Goal: Transaction & Acquisition: Purchase product/service

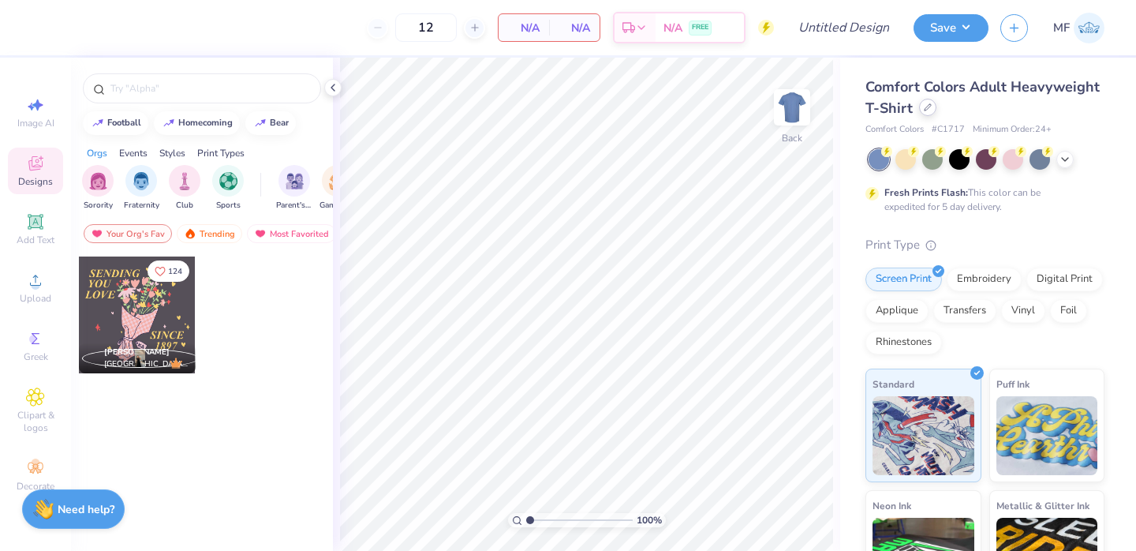
click at [924, 113] on div at bounding box center [927, 107] width 17 height 17
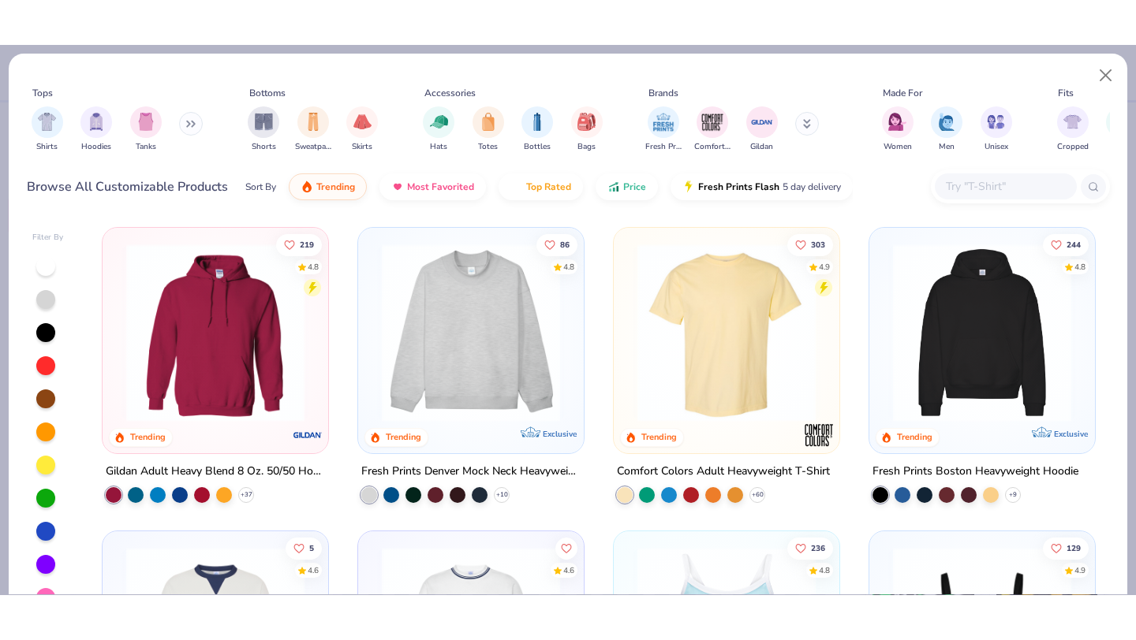
scroll to position [28, 0]
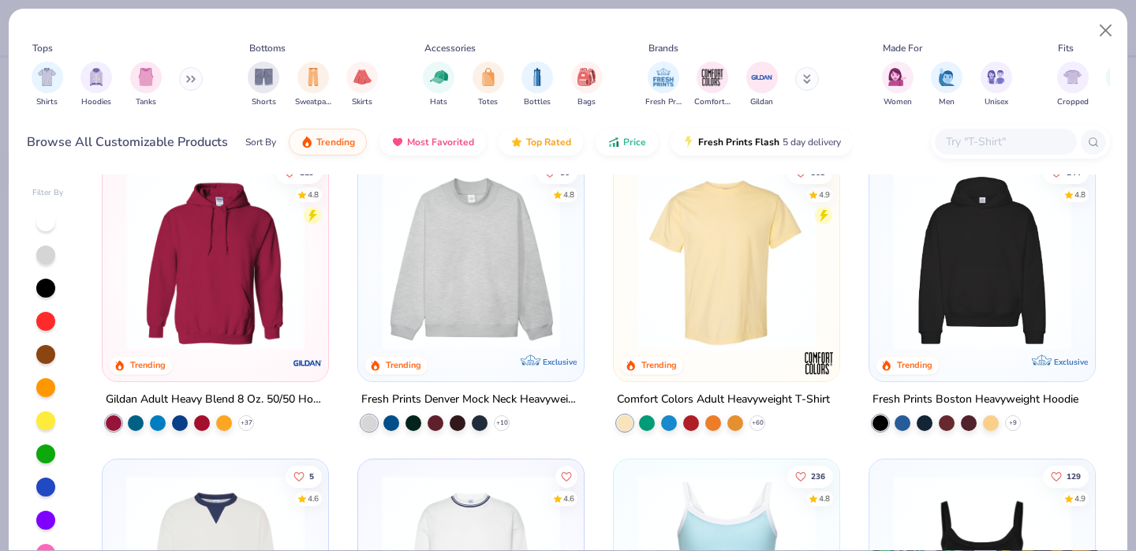
click at [1020, 270] on img at bounding box center [982, 260] width 194 height 178
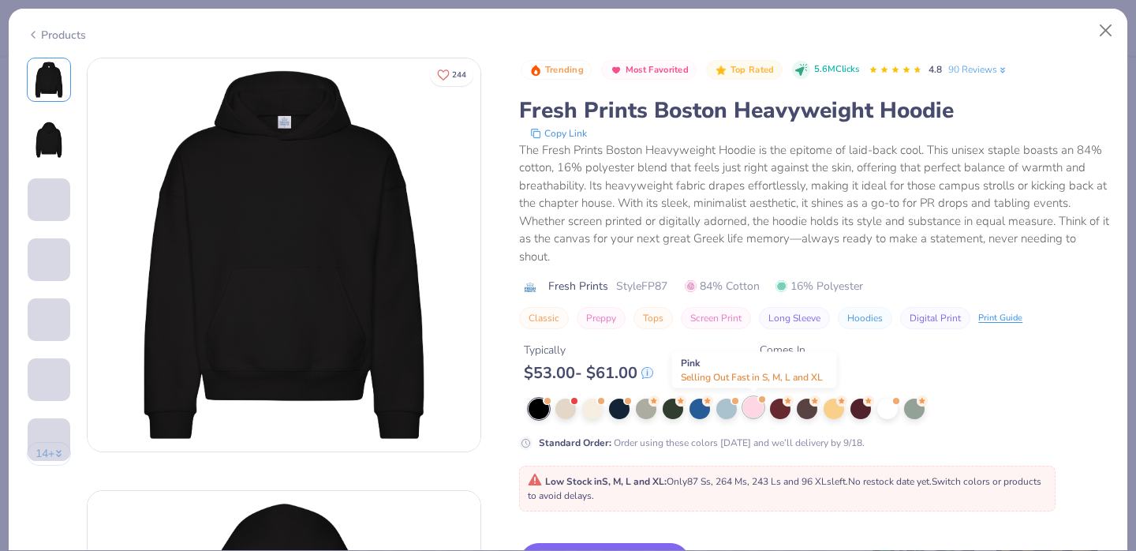
click at [752, 405] on div at bounding box center [753, 407] width 21 height 21
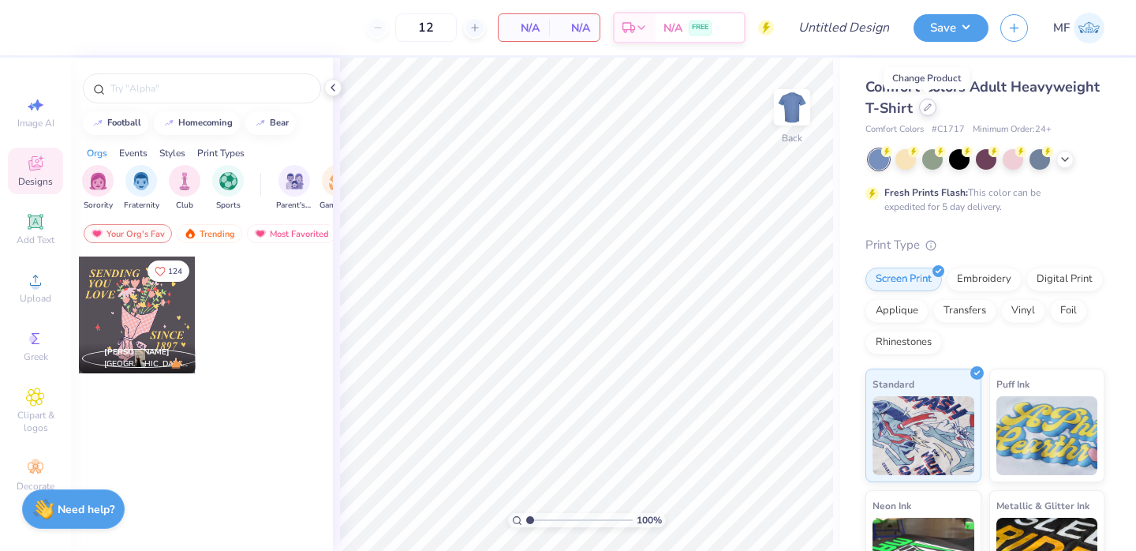
click at [924, 110] on icon at bounding box center [928, 107] width 8 height 8
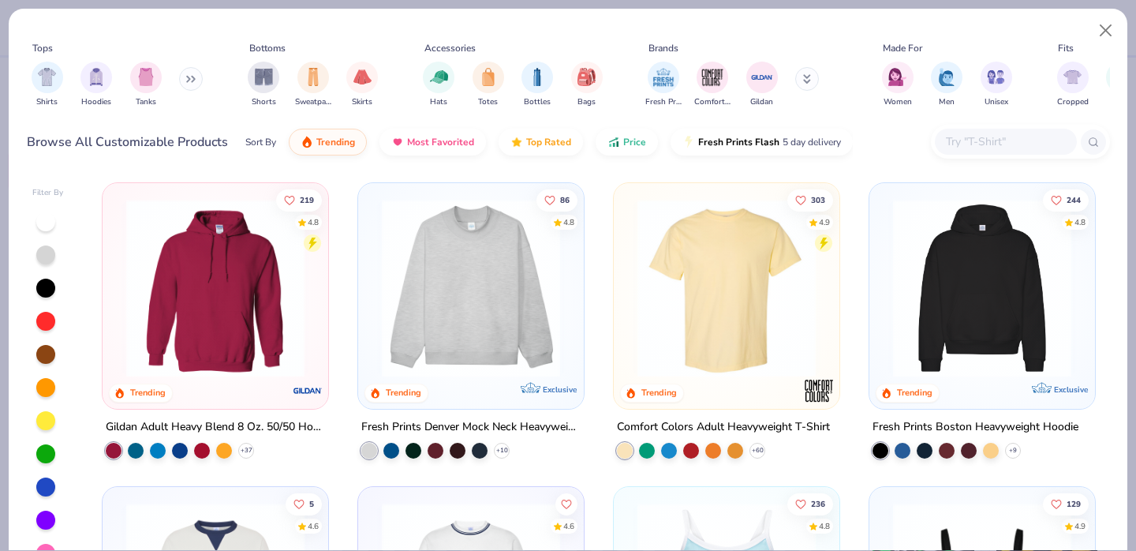
click at [977, 133] on input "text" at bounding box center [1004, 142] width 121 height 18
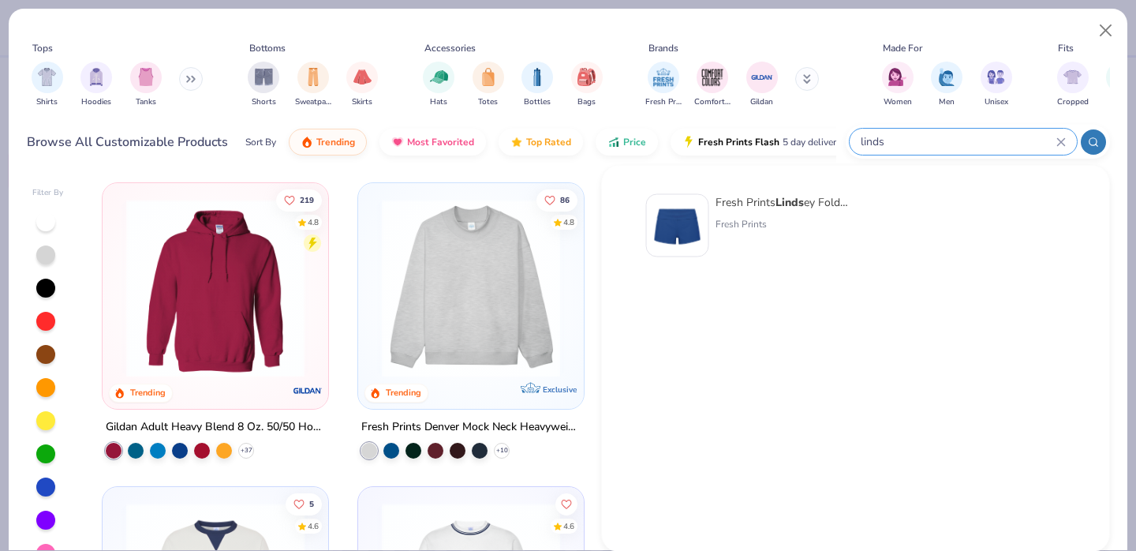
type input "linds"
click at [723, 247] on div "Fresh Prints Linds ey Fold-over Lounge Shorts Fresh Prints" at bounding box center [781, 225] width 133 height 63
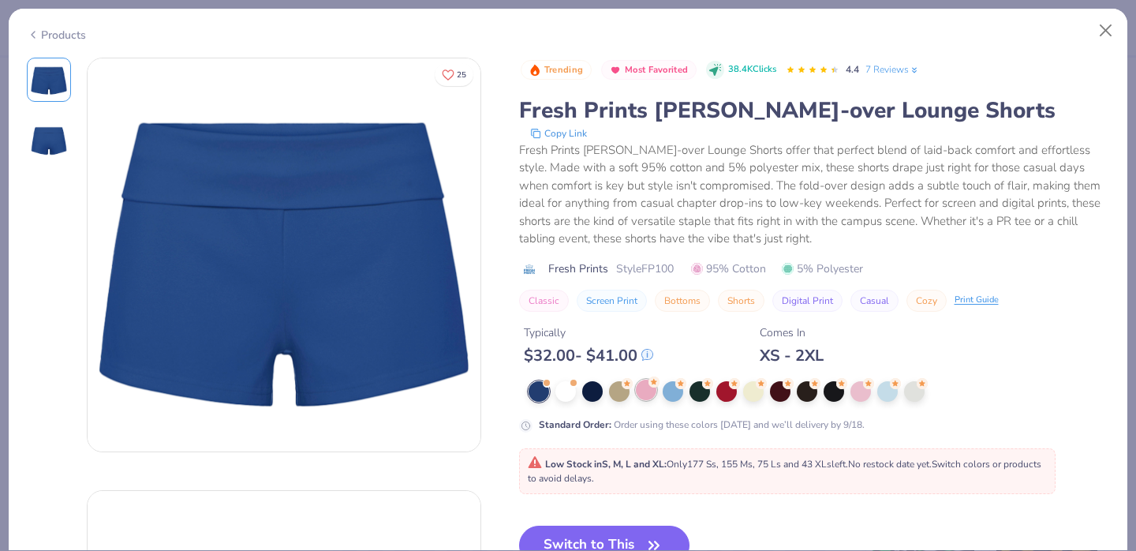
click at [639, 398] on div at bounding box center [646, 389] width 21 height 21
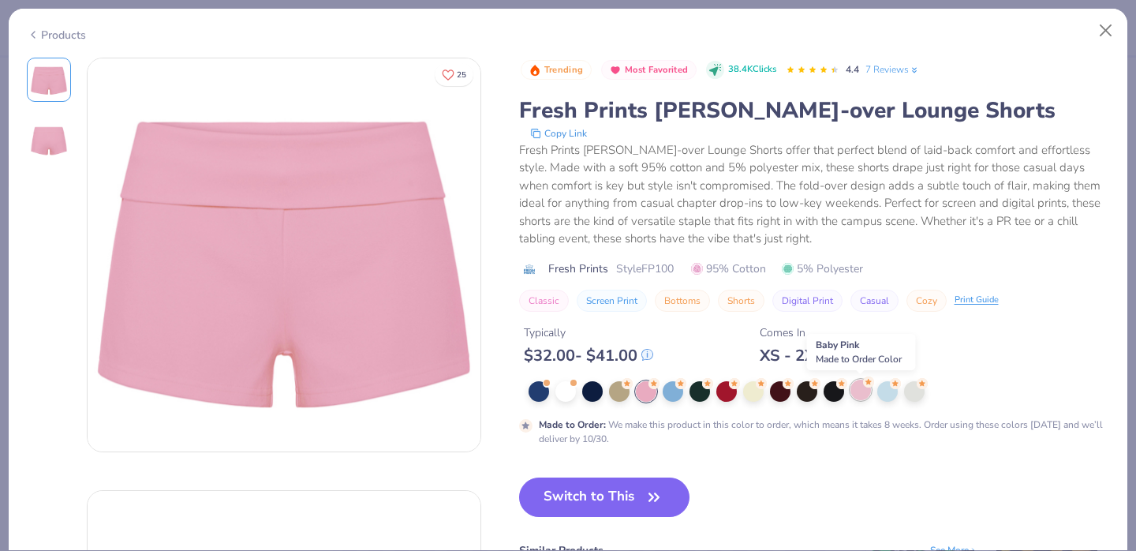
click at [858, 386] on div at bounding box center [860, 389] width 21 height 21
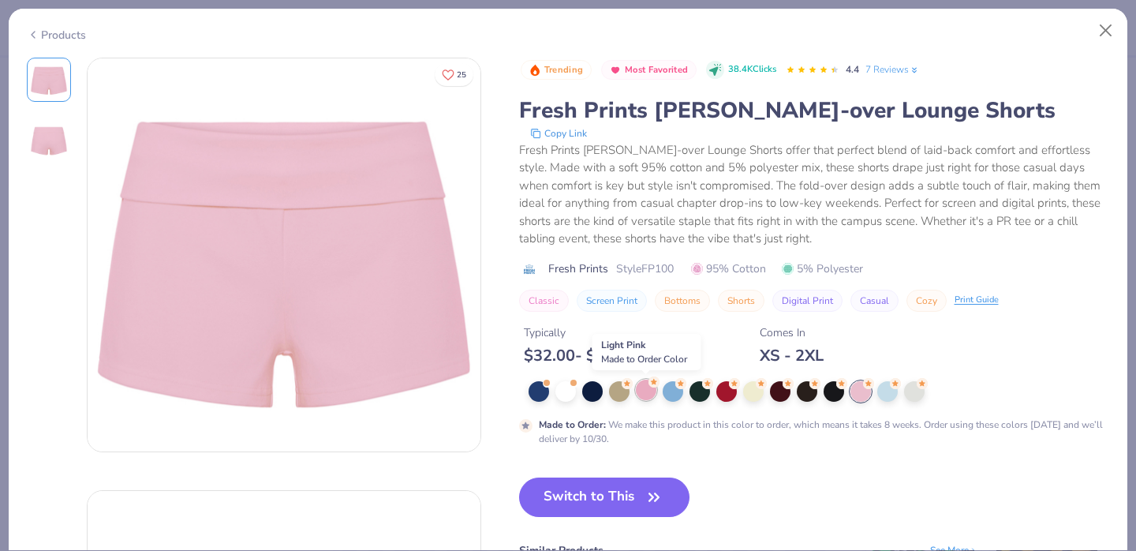
click at [652, 394] on div at bounding box center [646, 389] width 21 height 21
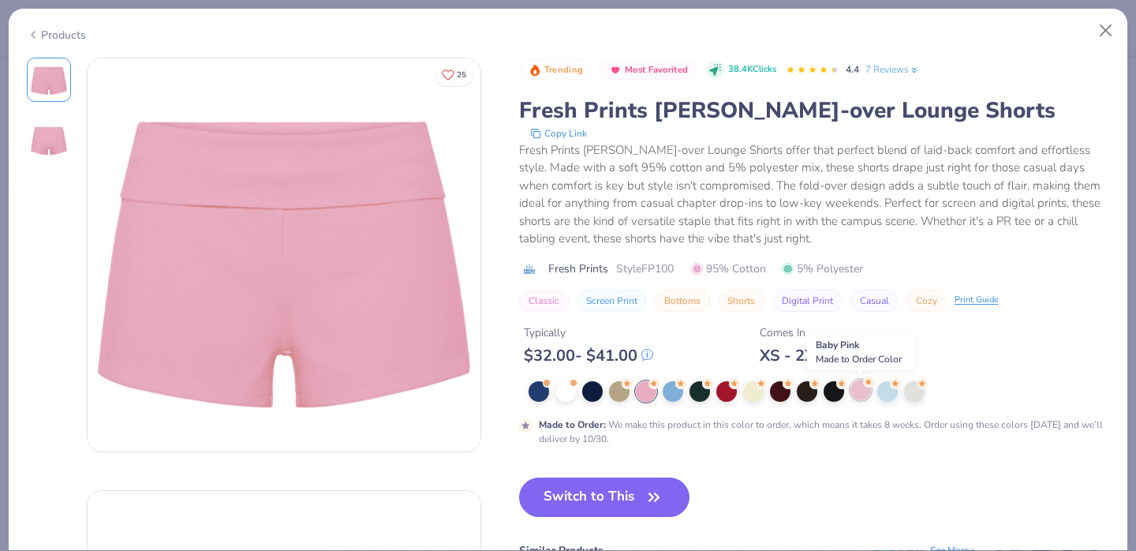
click at [852, 398] on div at bounding box center [860, 389] width 21 height 21
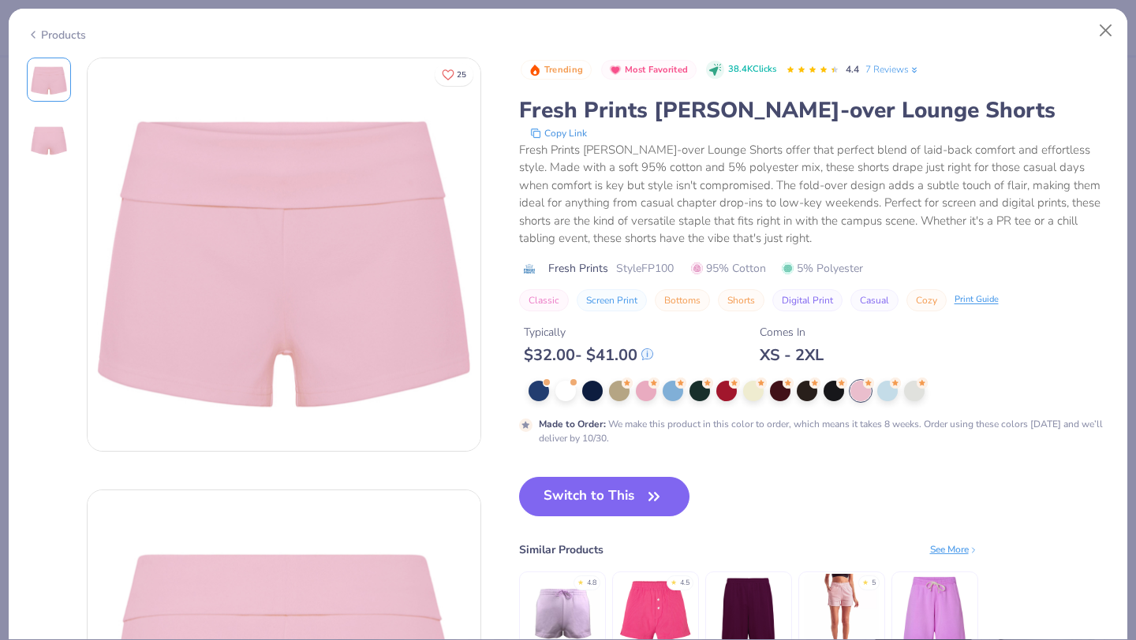
click at [44, 38] on div "Products" at bounding box center [56, 35] width 59 height 17
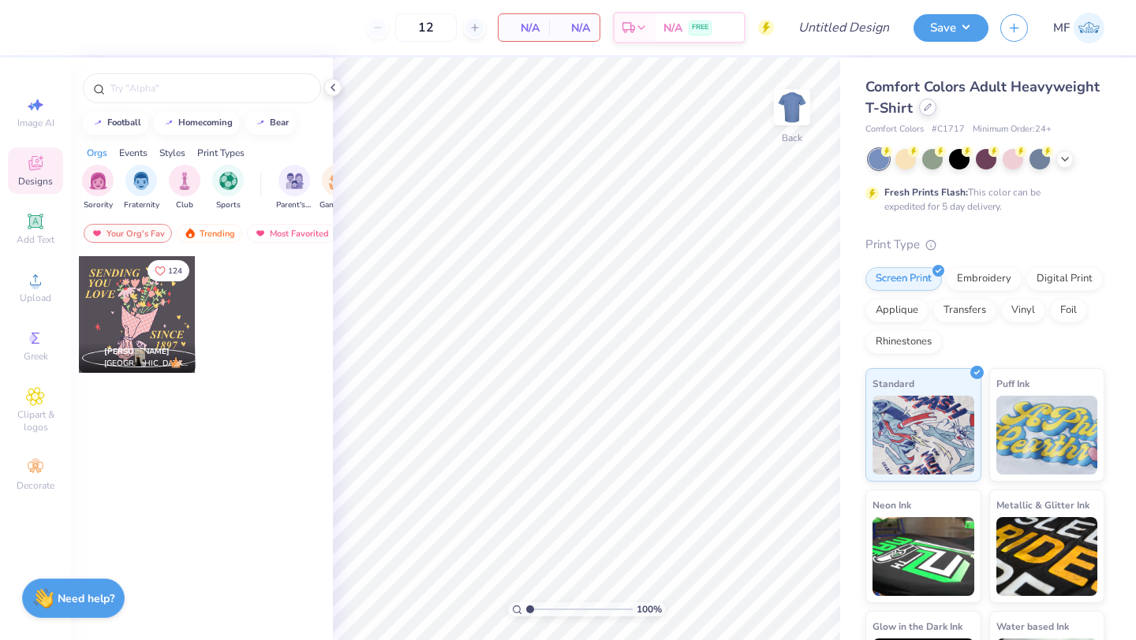
click at [928, 112] on div at bounding box center [927, 107] width 17 height 17
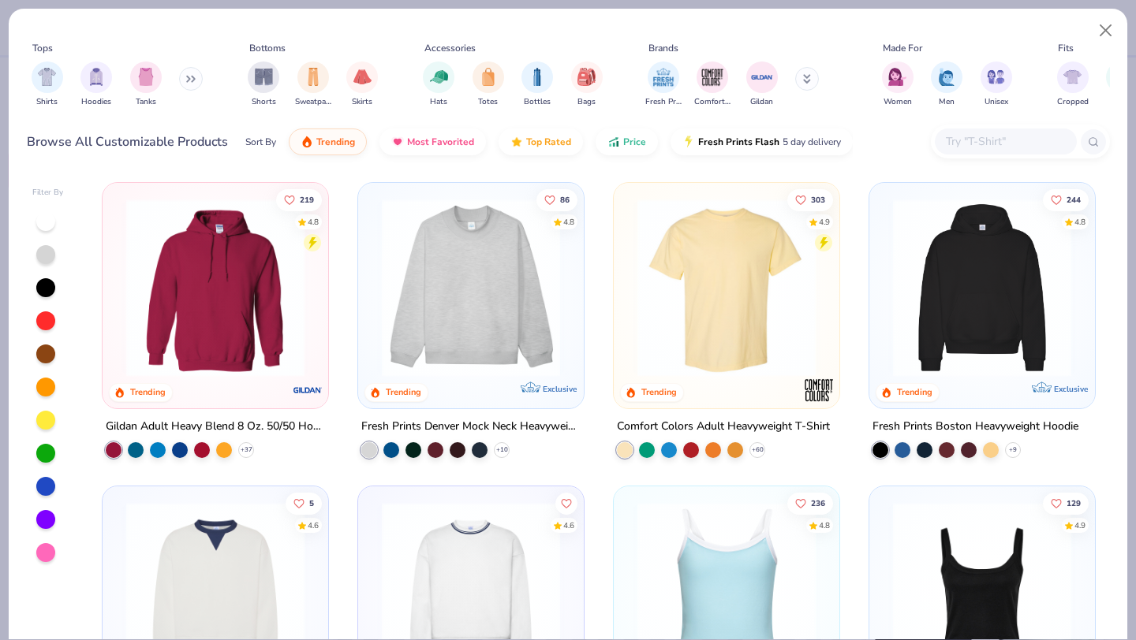
click at [964, 145] on input "text" at bounding box center [1004, 142] width 121 height 18
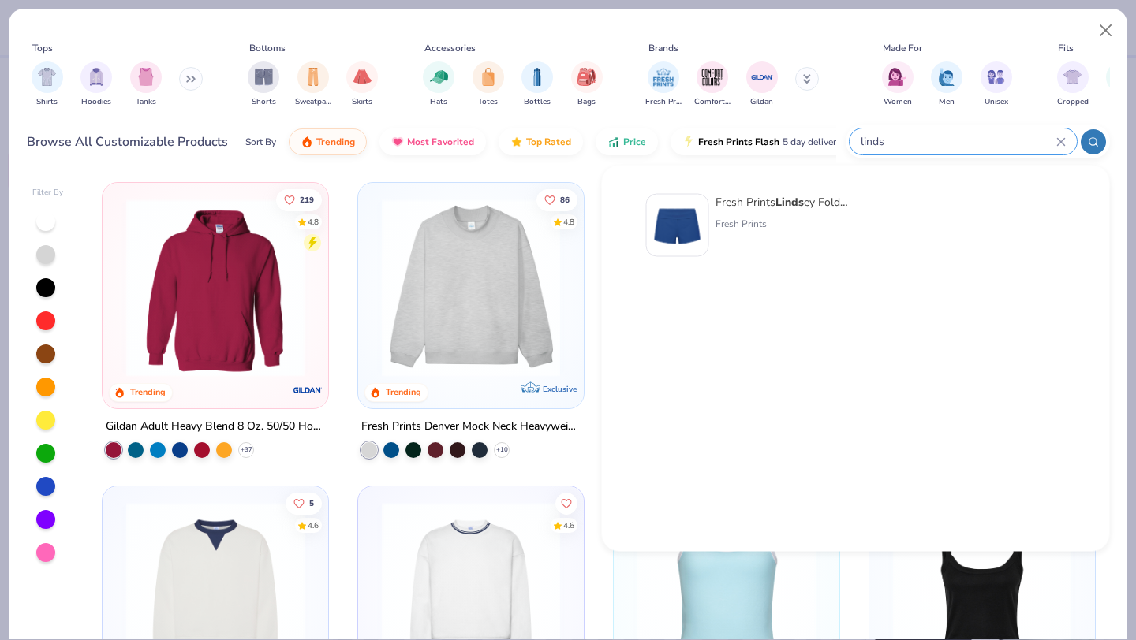
type input "linds"
click at [719, 226] on div "Fresh Prints" at bounding box center [781, 224] width 133 height 14
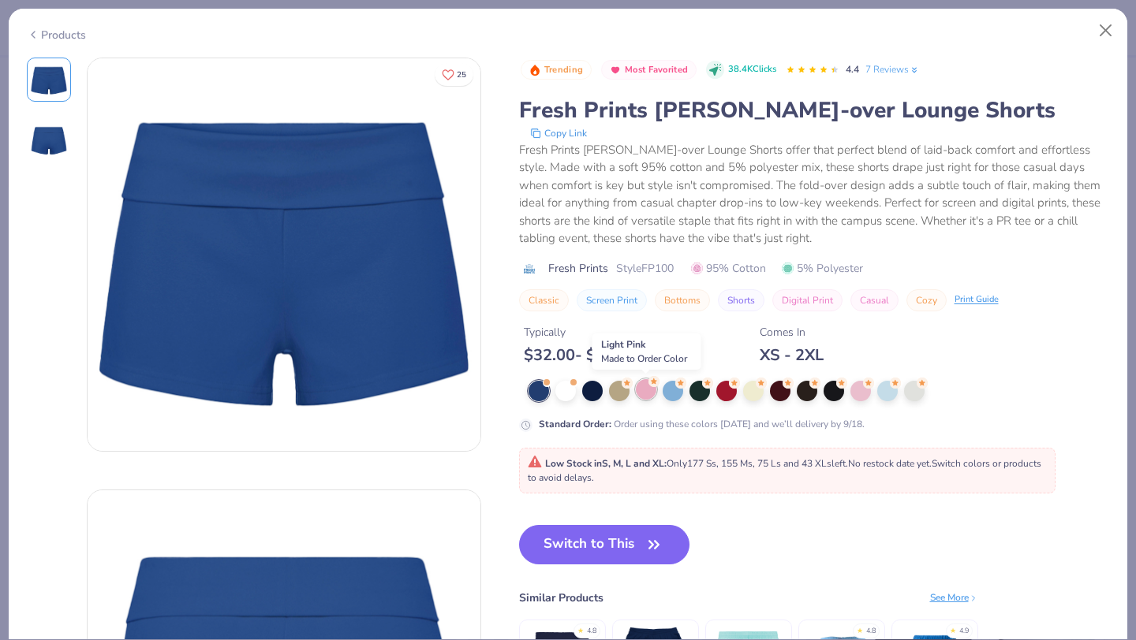
click at [642, 387] on div at bounding box center [646, 389] width 21 height 21
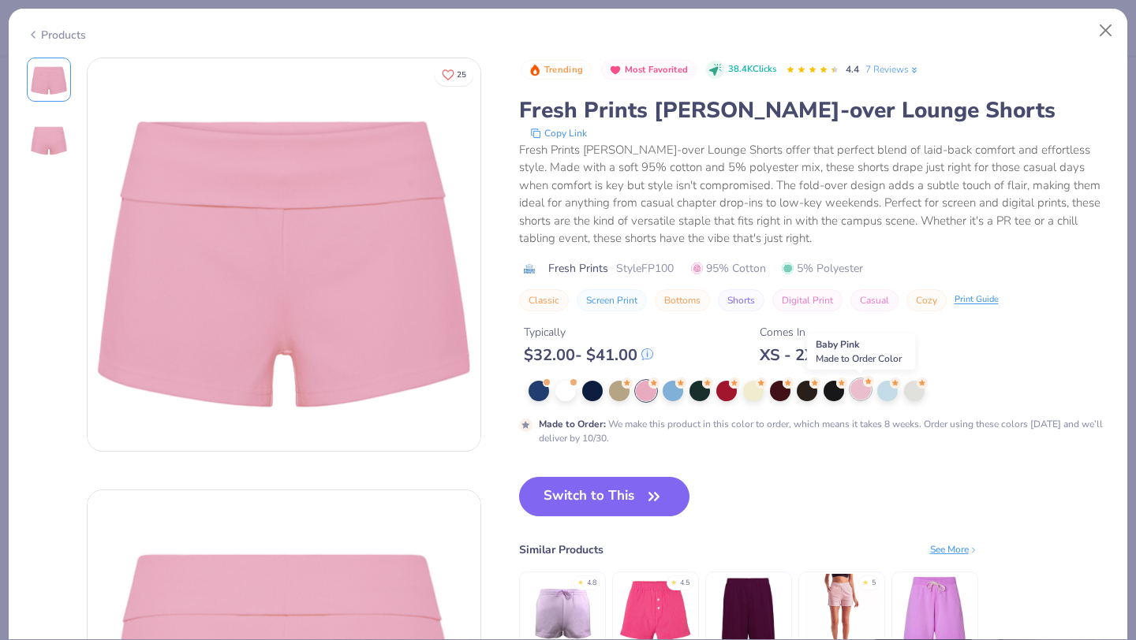
click at [861, 390] on div at bounding box center [860, 389] width 21 height 21
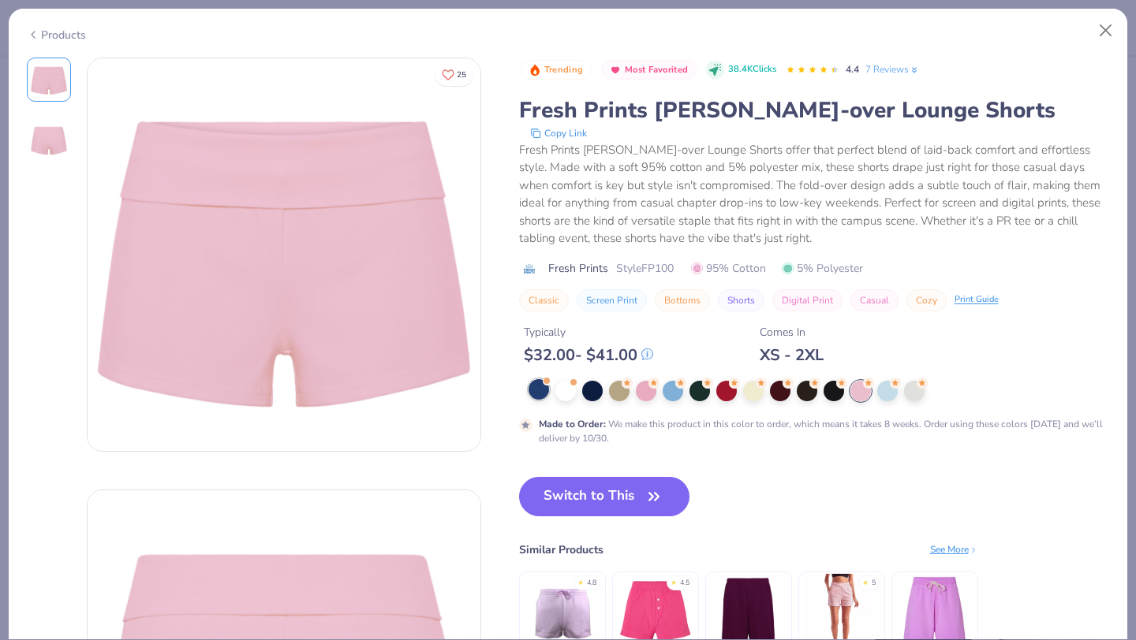
click at [536, 388] on div at bounding box center [538, 389] width 21 height 21
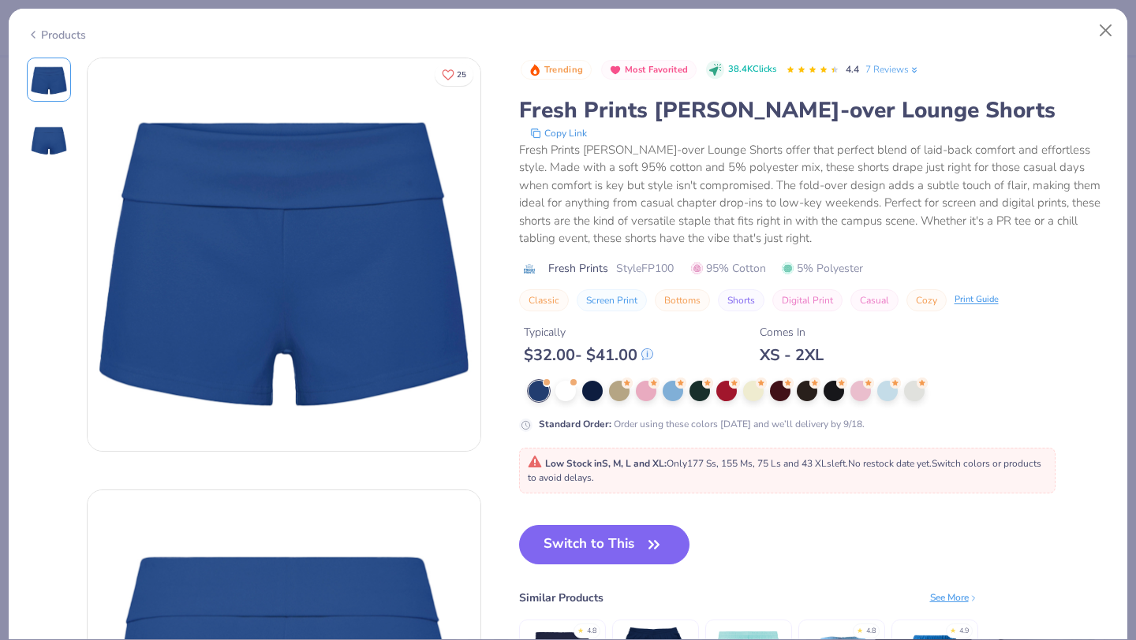
click at [65, 31] on div "Products" at bounding box center [56, 35] width 59 height 17
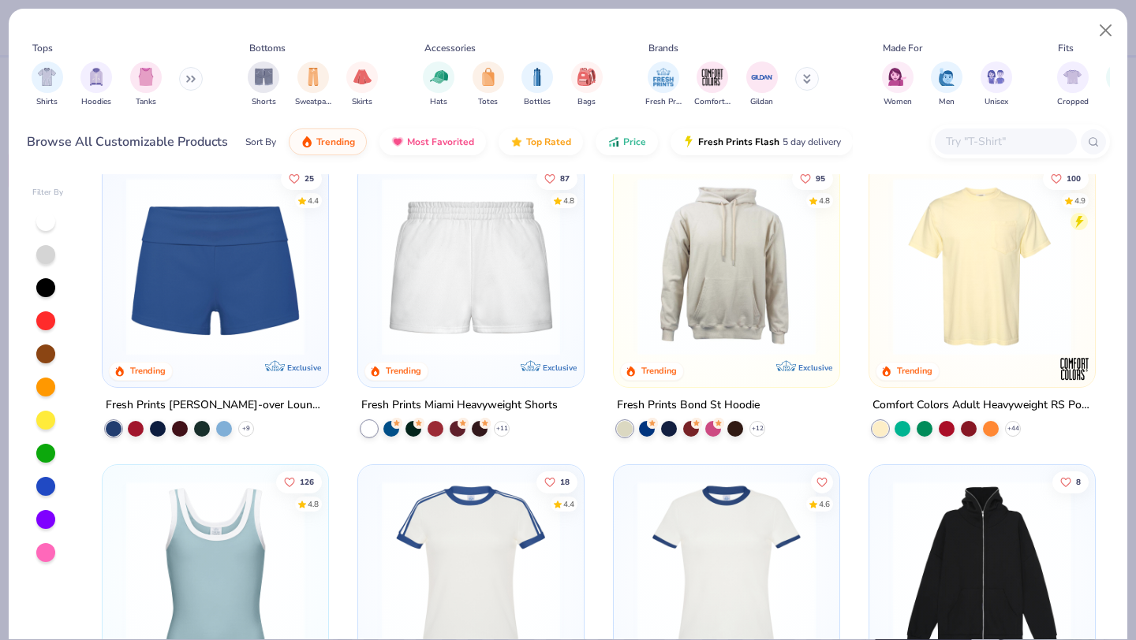
scroll to position [1260, 0]
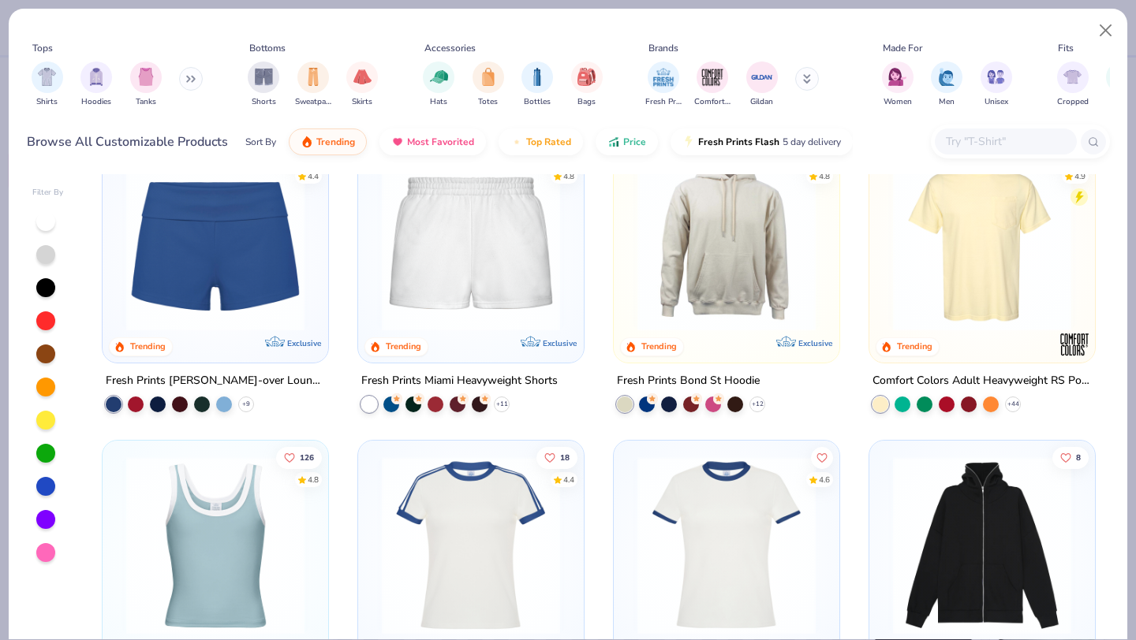
click at [428, 286] on img at bounding box center [471, 242] width 194 height 178
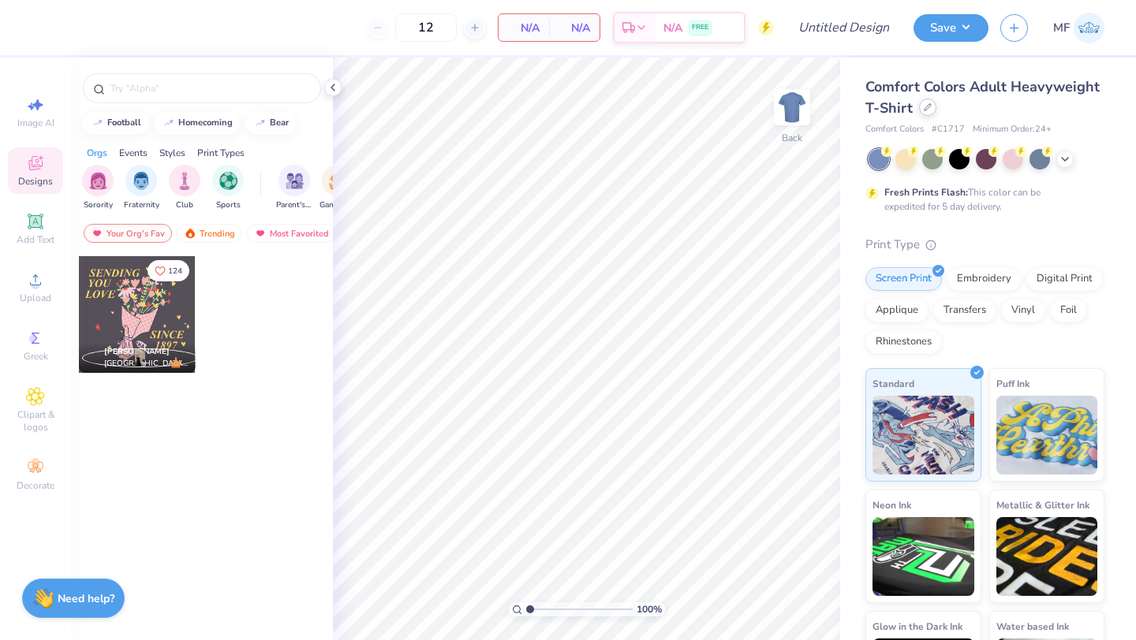
click at [926, 110] on icon at bounding box center [928, 107] width 8 height 8
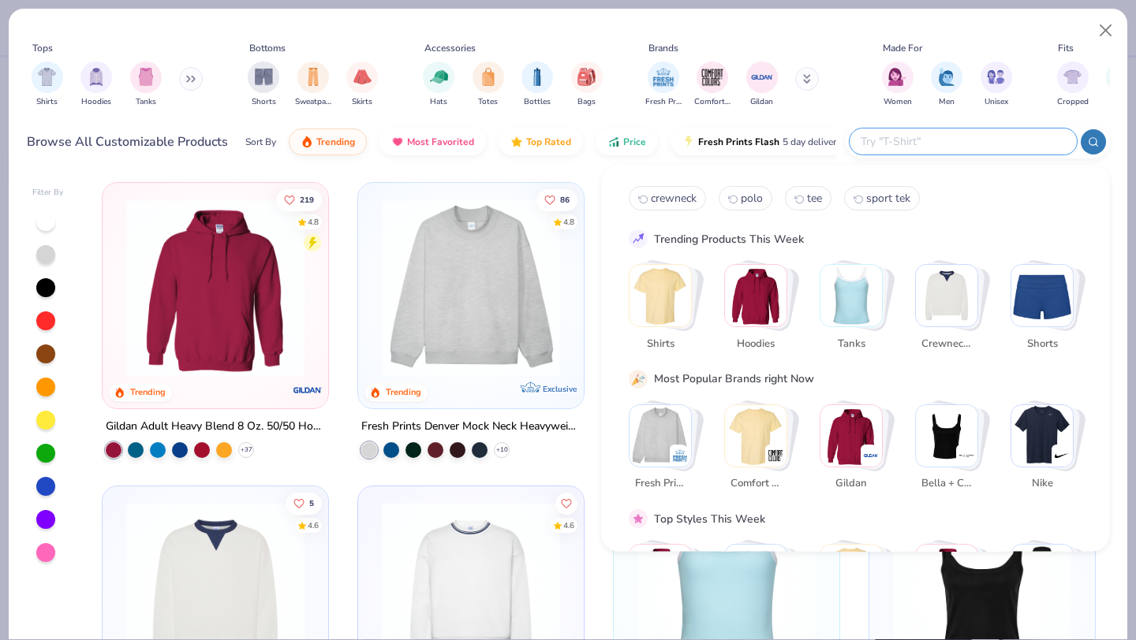
click at [954, 147] on input "text" at bounding box center [962, 142] width 207 height 18
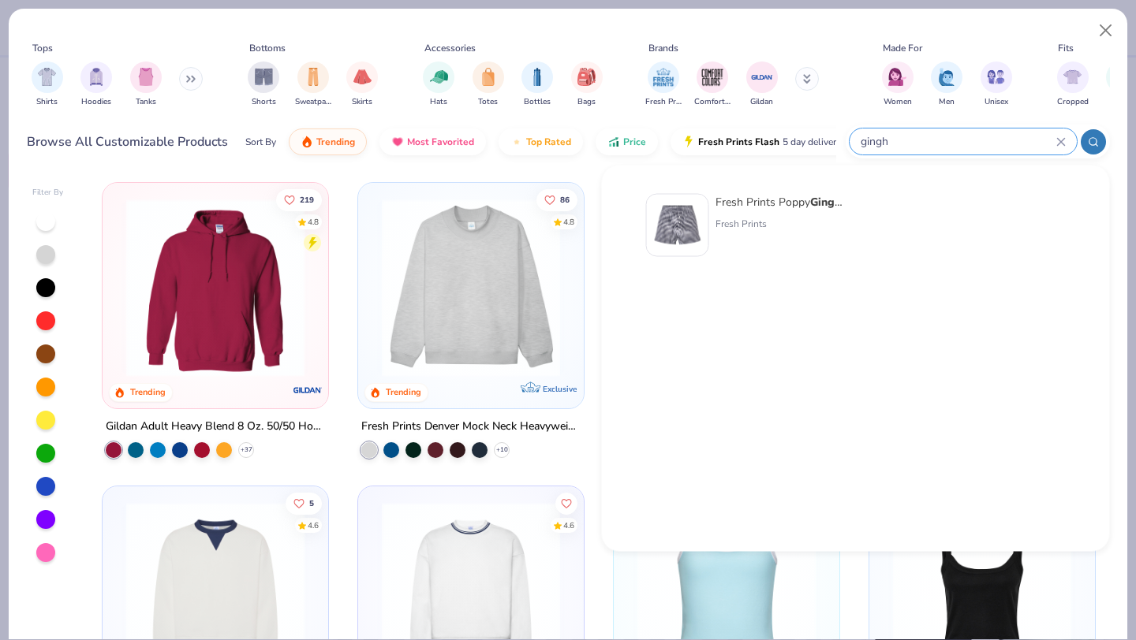
type input "gingh"
click at [704, 204] on div at bounding box center [677, 225] width 63 height 63
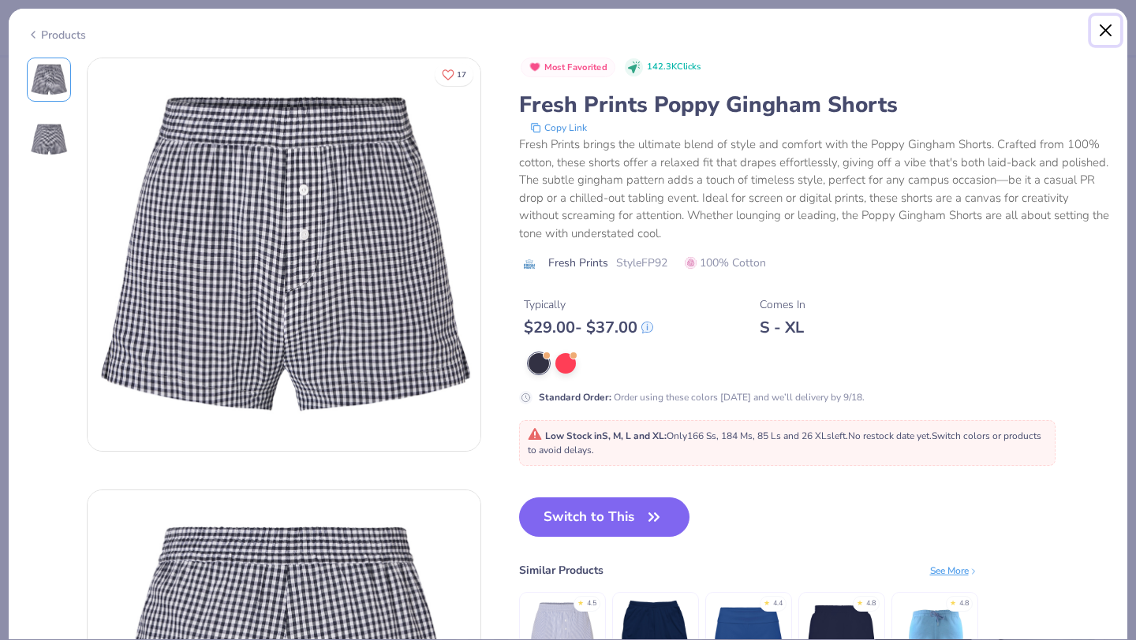
click at [1099, 26] on button "Close" at bounding box center [1106, 31] width 30 height 30
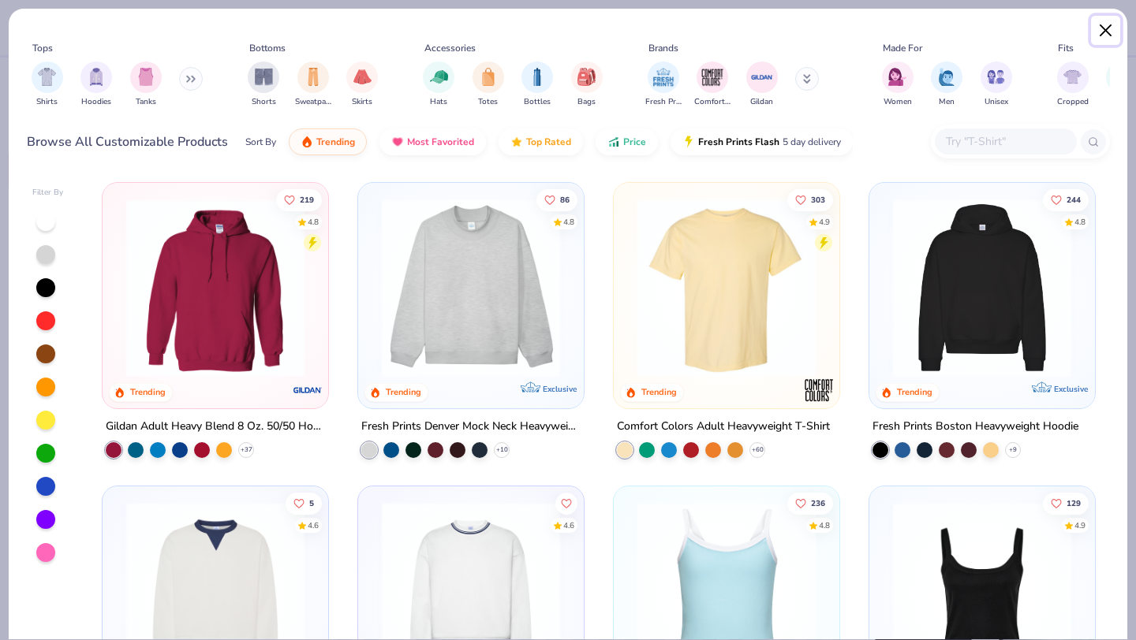
click at [1107, 28] on button "Close" at bounding box center [1106, 31] width 30 height 30
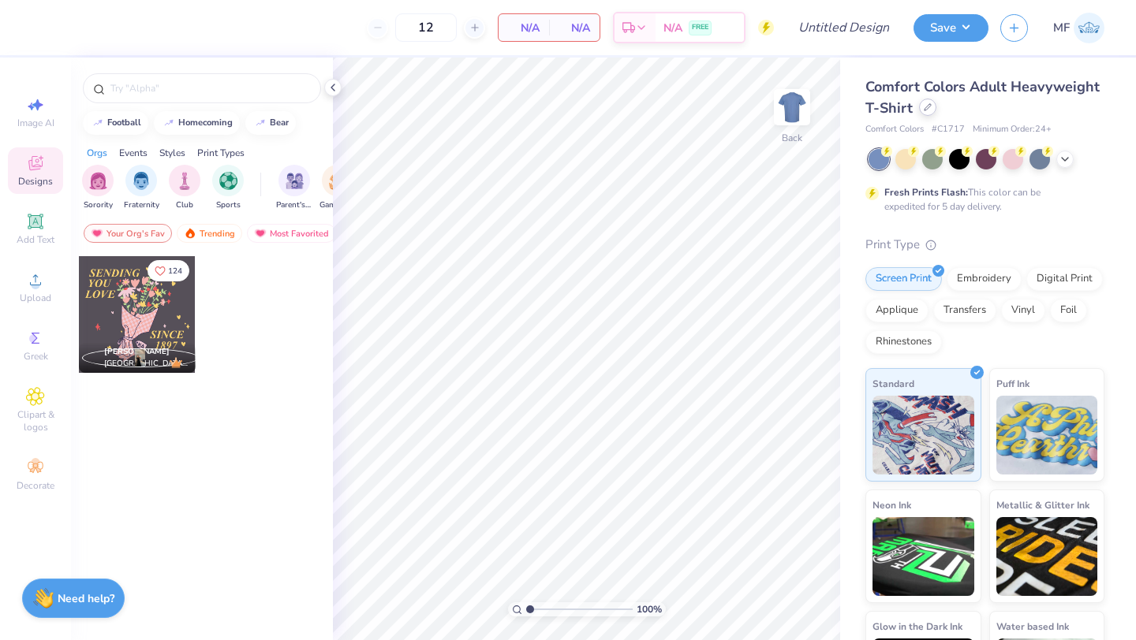
click at [924, 110] on icon at bounding box center [928, 107] width 8 height 8
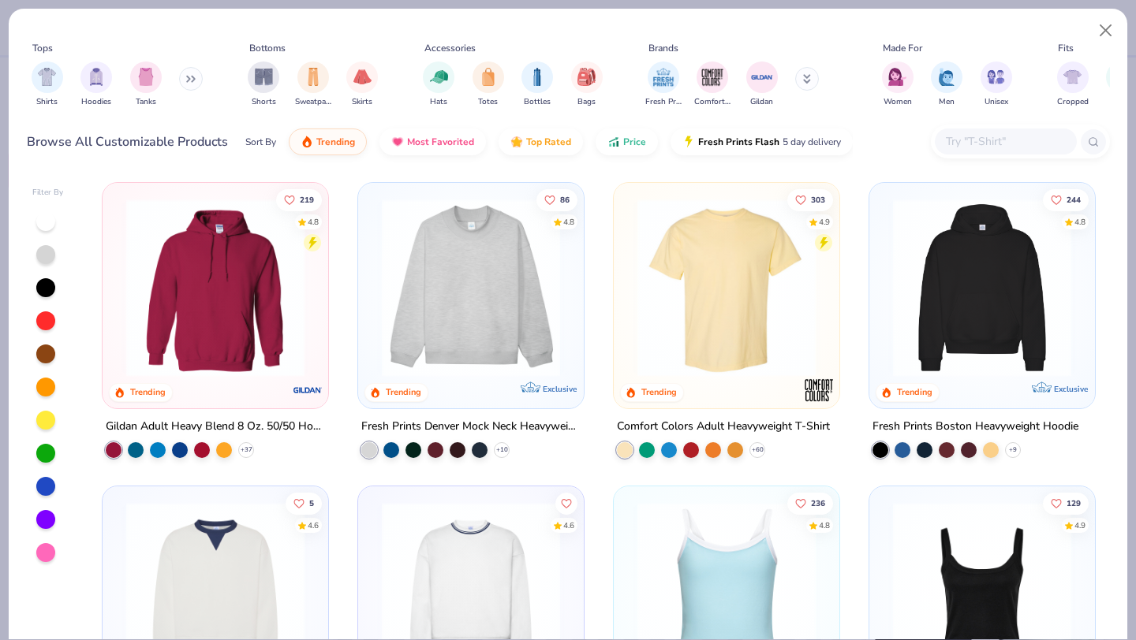
click at [973, 139] on input "text" at bounding box center [1004, 142] width 121 height 18
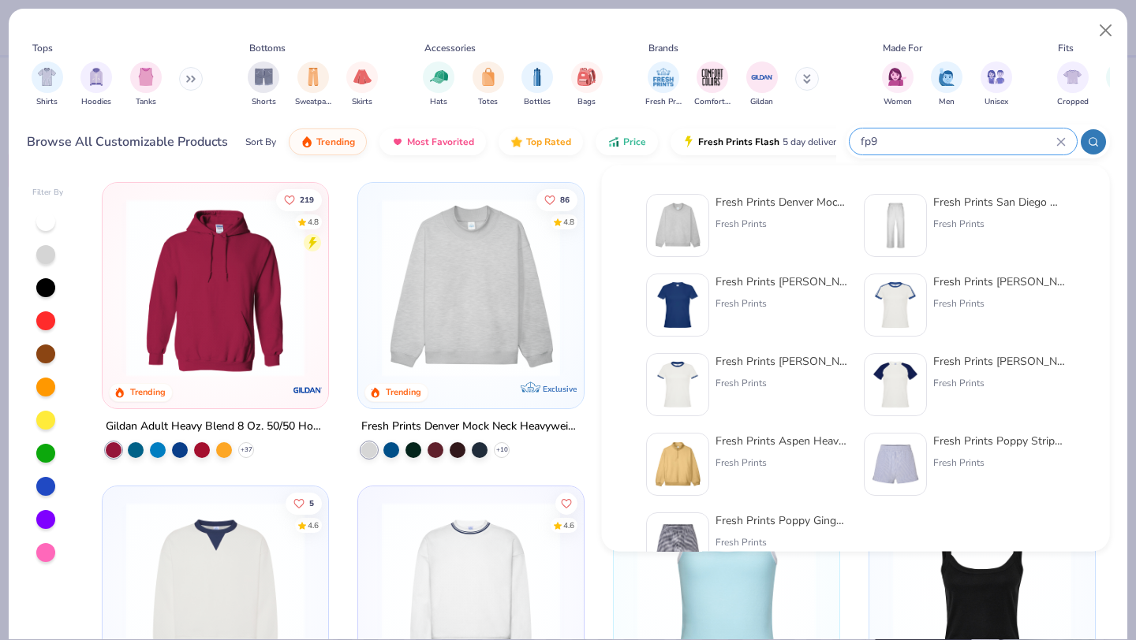
type input "fp9"
click at [913, 470] on img at bounding box center [895, 464] width 49 height 49
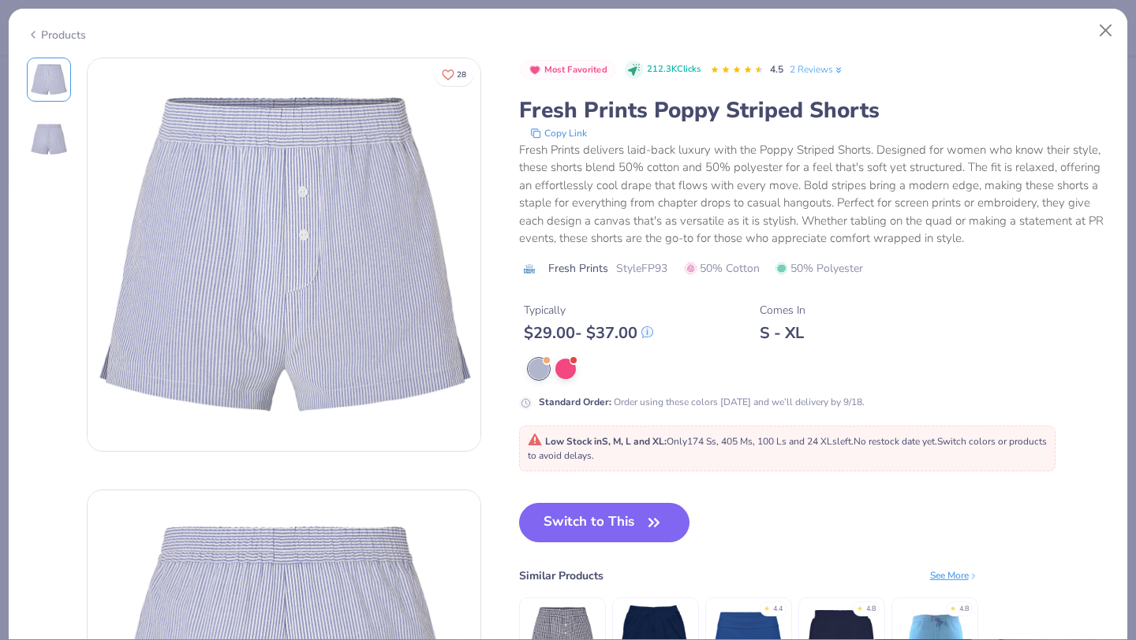
click at [32, 34] on icon at bounding box center [33, 34] width 13 height 19
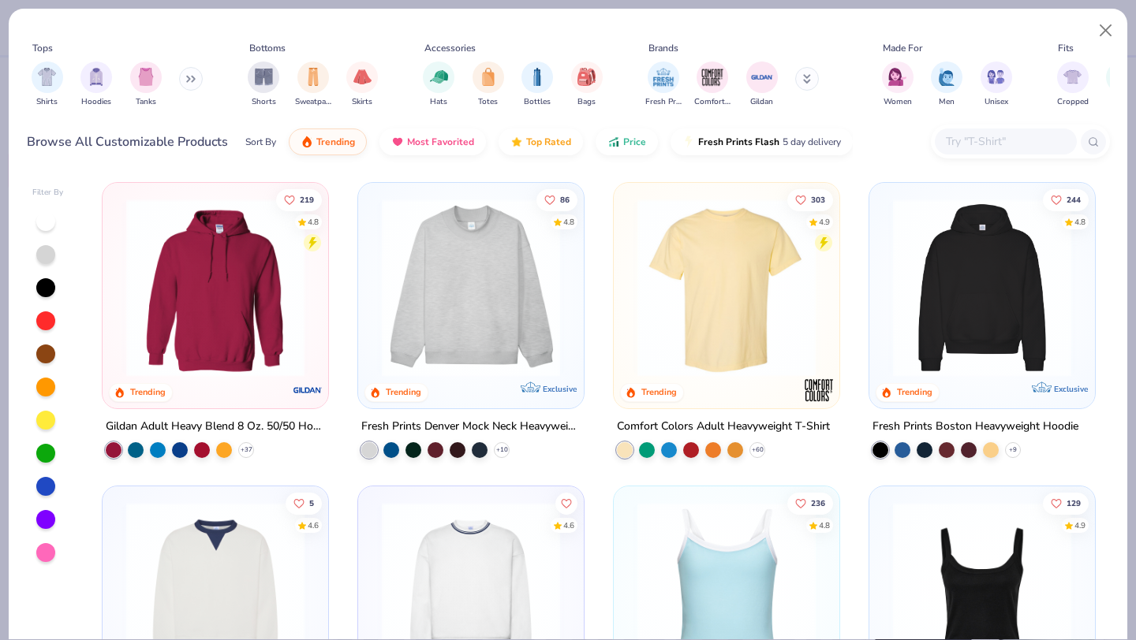
scroll to position [40, 0]
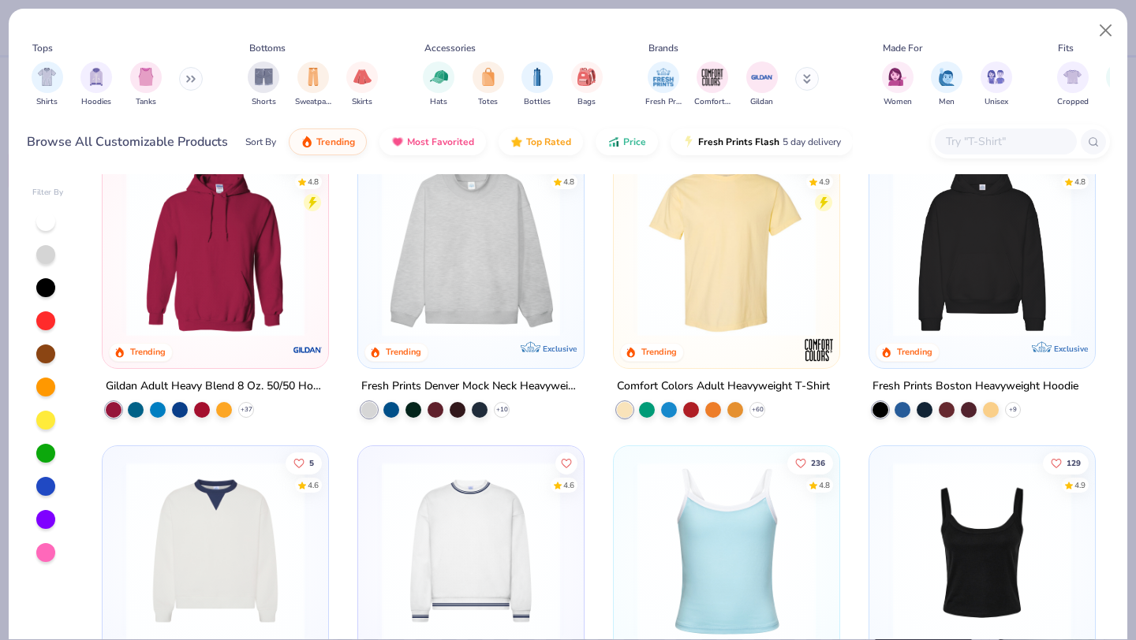
click at [999, 136] on input "text" at bounding box center [1004, 142] width 121 height 18
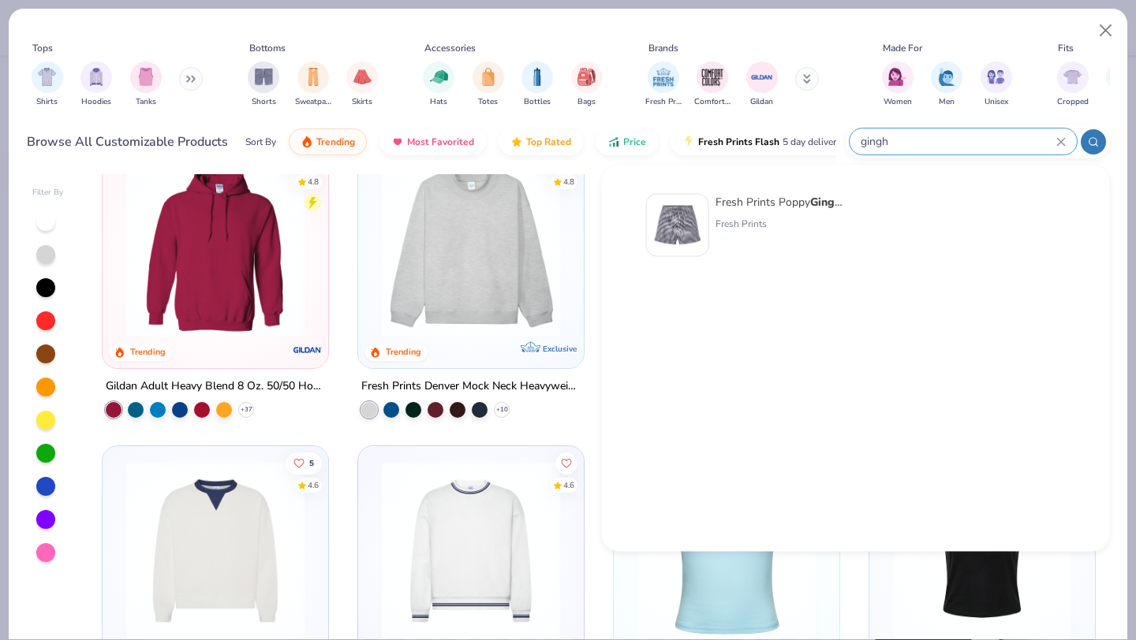
type input "gingh"
click at [685, 221] on img at bounding box center [677, 225] width 49 height 49
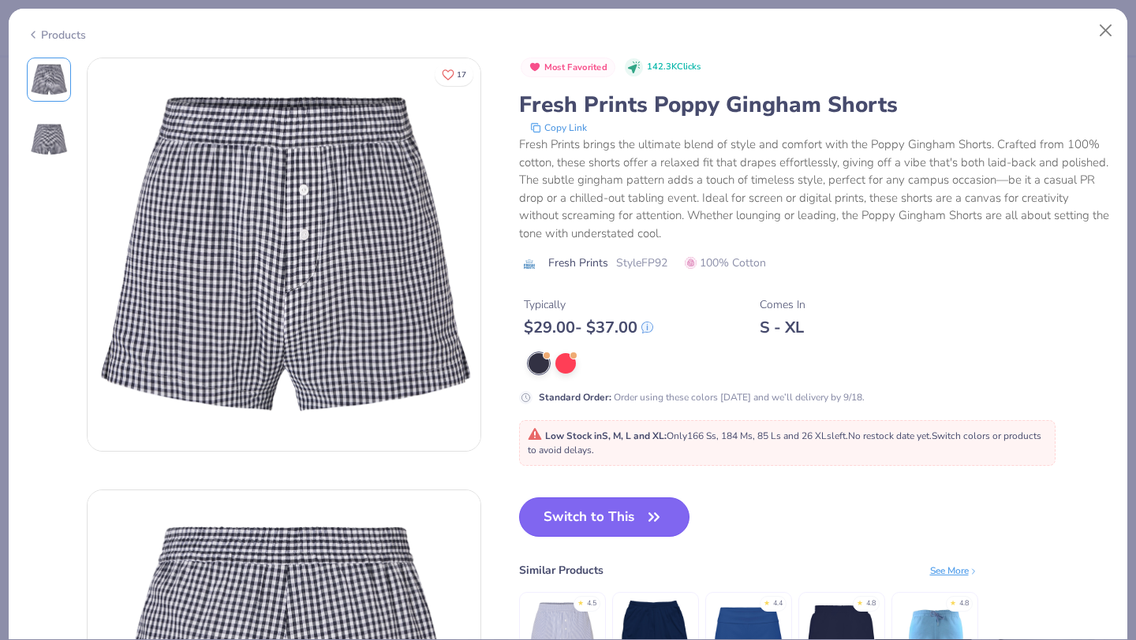
click at [581, 516] on button "Switch to This" at bounding box center [604, 517] width 171 height 39
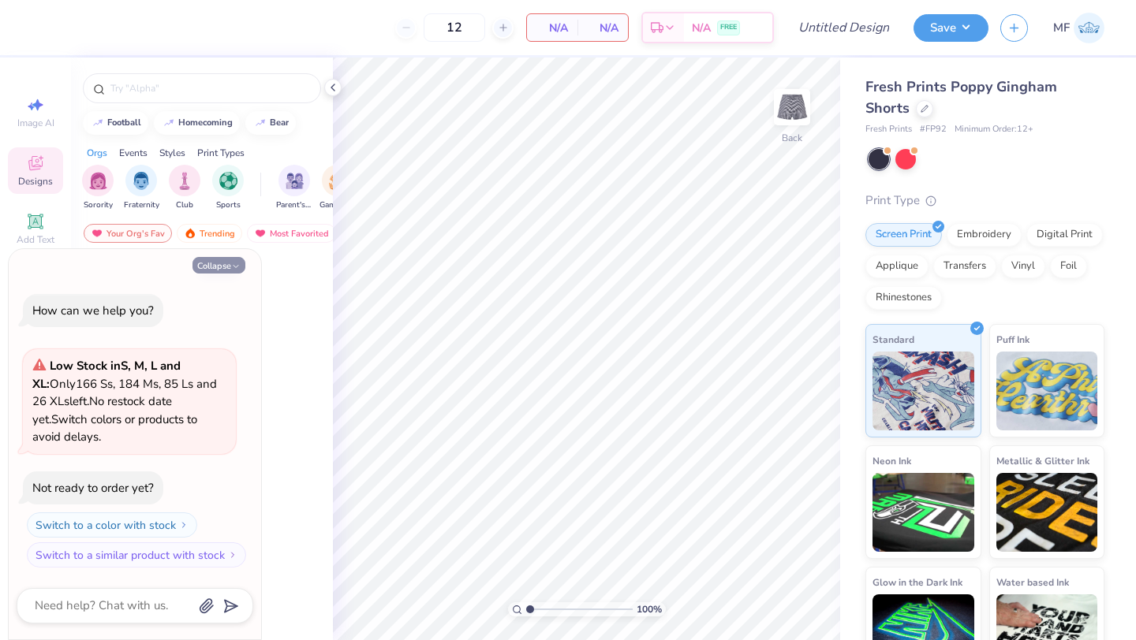
click at [215, 268] on button "Collapse" at bounding box center [218, 265] width 53 height 17
type textarea "x"
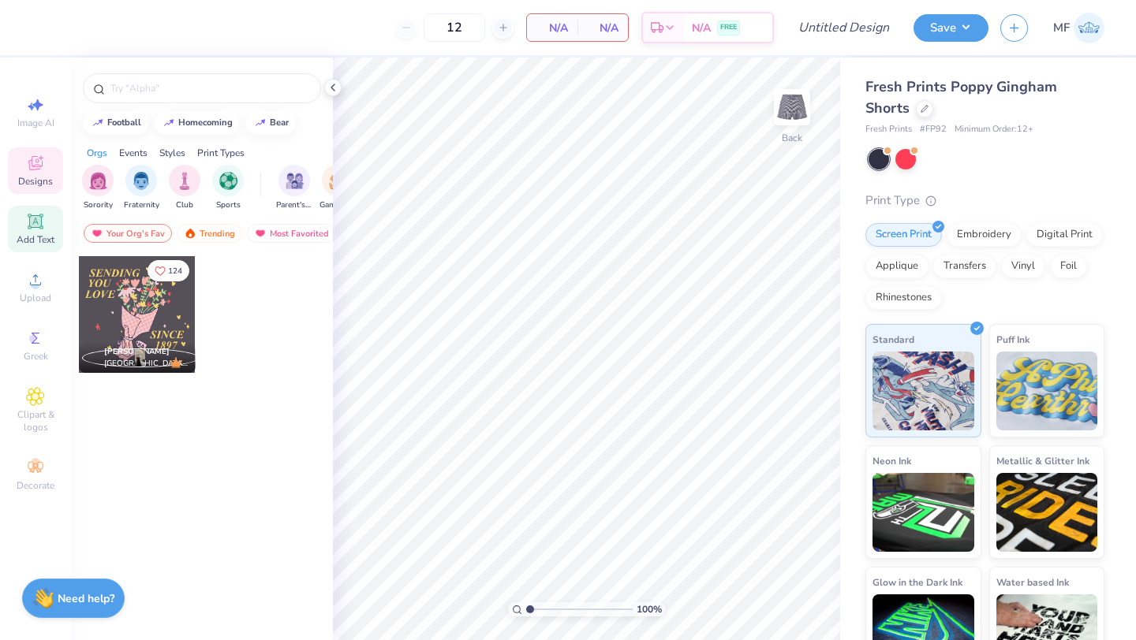
click at [38, 231] on div "Add Text" at bounding box center [35, 229] width 55 height 47
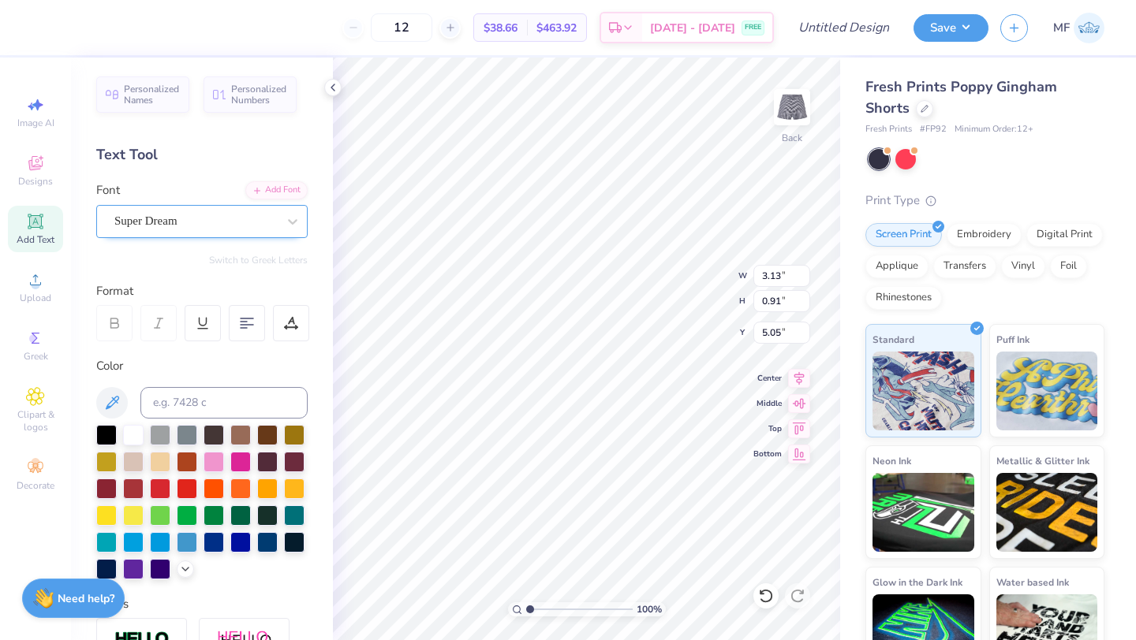
click at [213, 218] on div "Super Dream" at bounding box center [196, 221] width 166 height 24
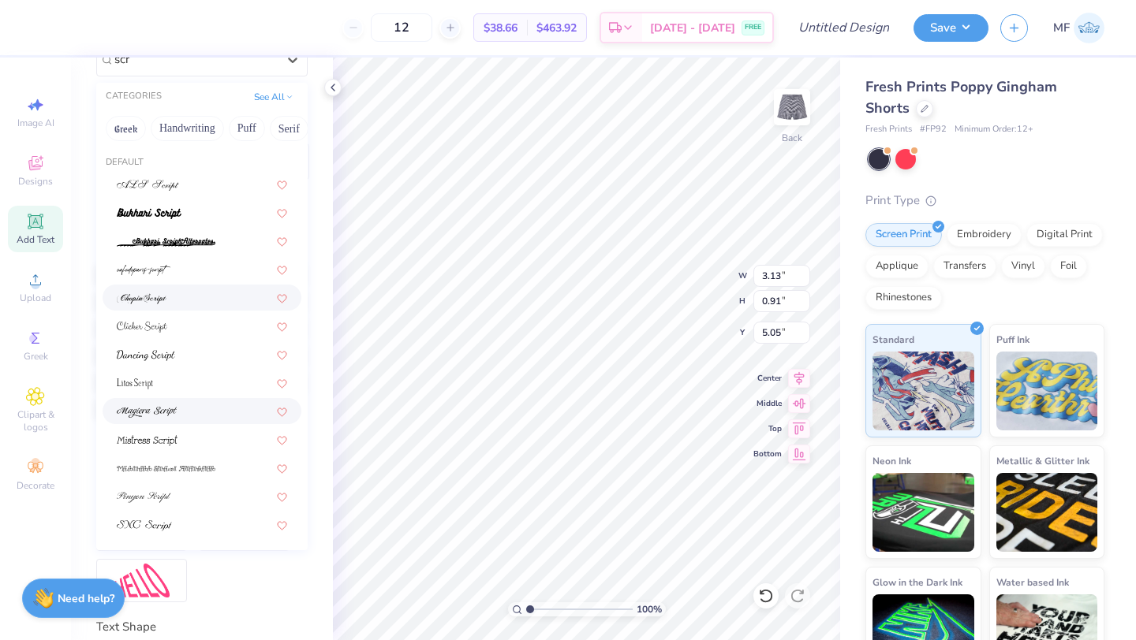
scroll to position [163, 0]
click at [206, 489] on div at bounding box center [202, 495] width 170 height 17
type input "scr"
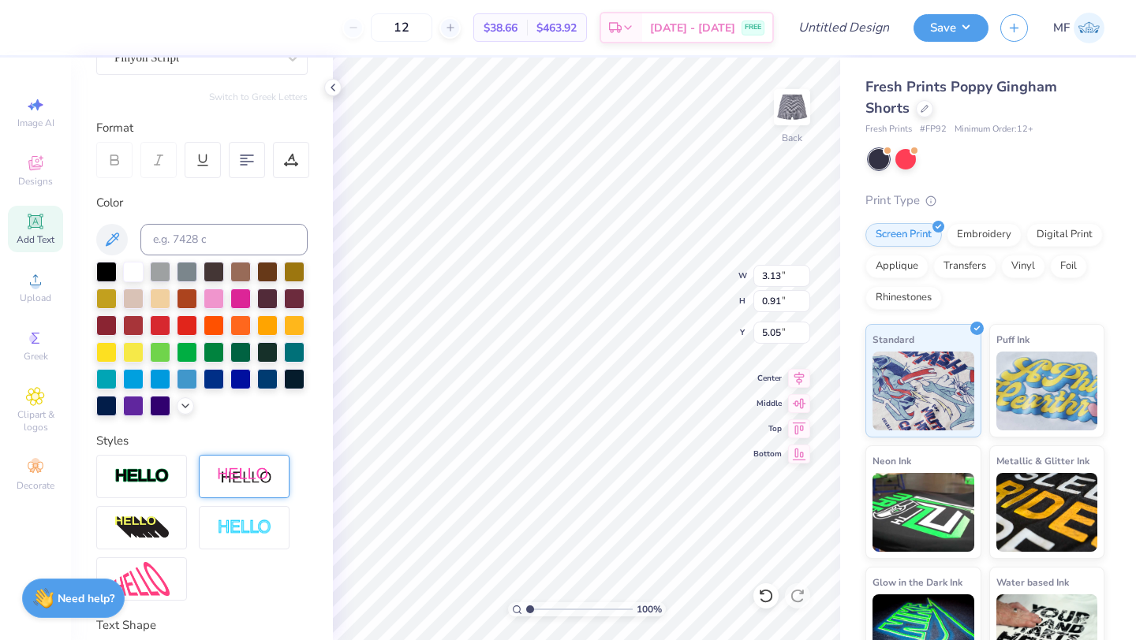
type input "3.90"
type input "1.14"
type input "4.93"
type textarea "Delta Zeta"
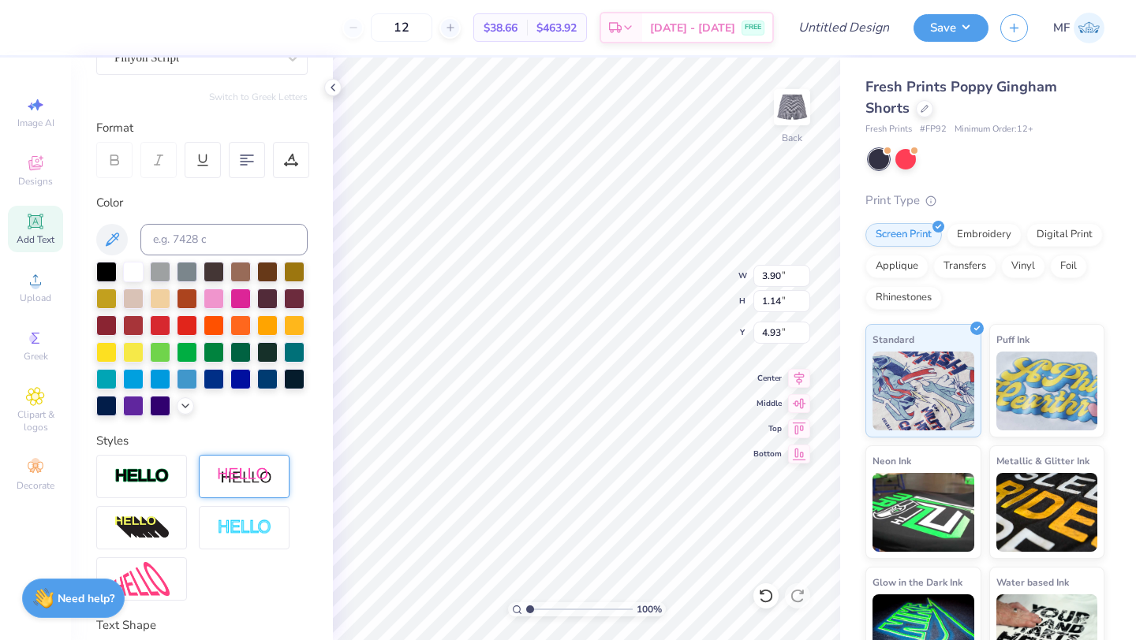
scroll to position [0, 2]
type input "8.24"
click at [306, 472] on div "12 $38.66 Per Item $463.92 Total Est. Delivery [DATE] - [DATE] FREE Design Titl…" at bounding box center [568, 320] width 1136 height 640
type input "4.98"
type input "1.03"
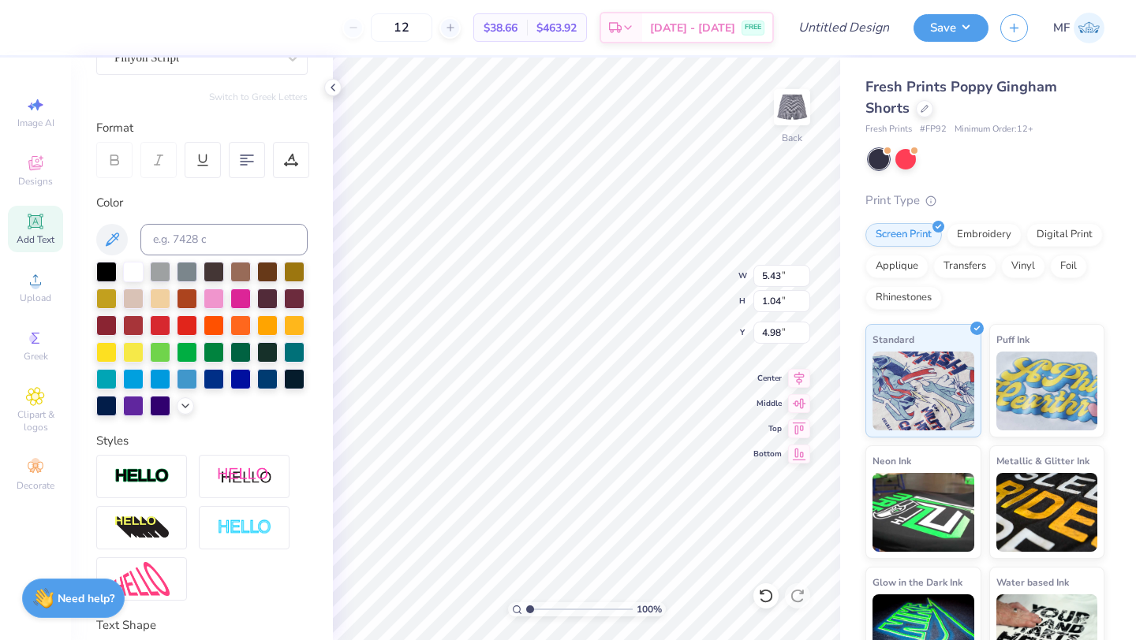
type input "5.43"
type input "2.78"
type input "3.79"
type input "1.21"
type input "6.36"
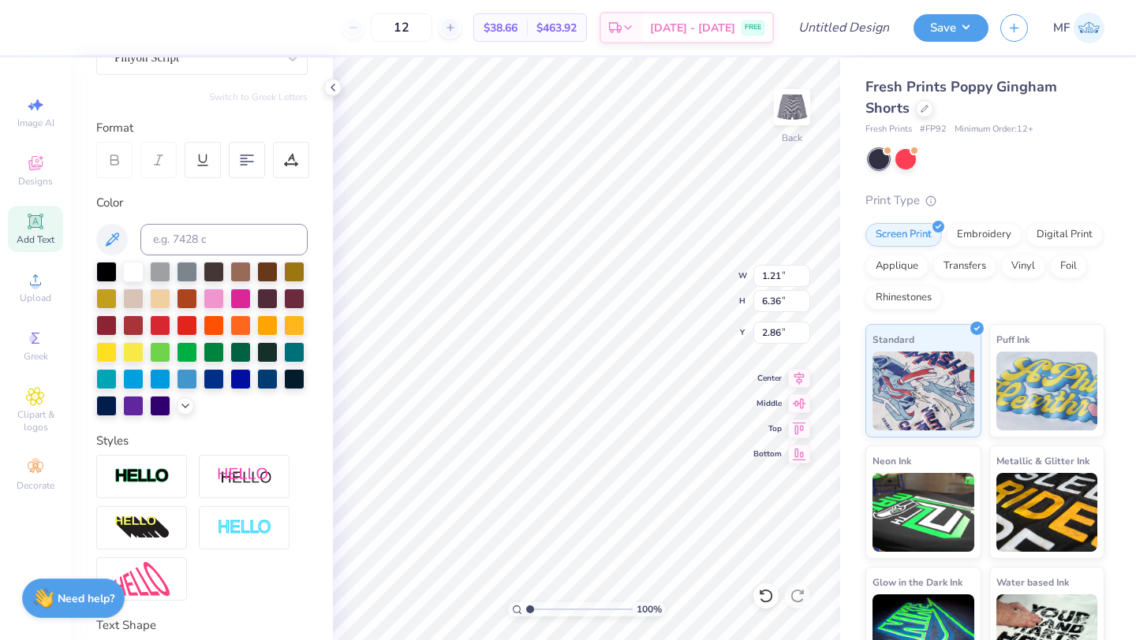
type input "2.75"
click at [928, 16] on button "Save" at bounding box center [950, 26] width 75 height 28
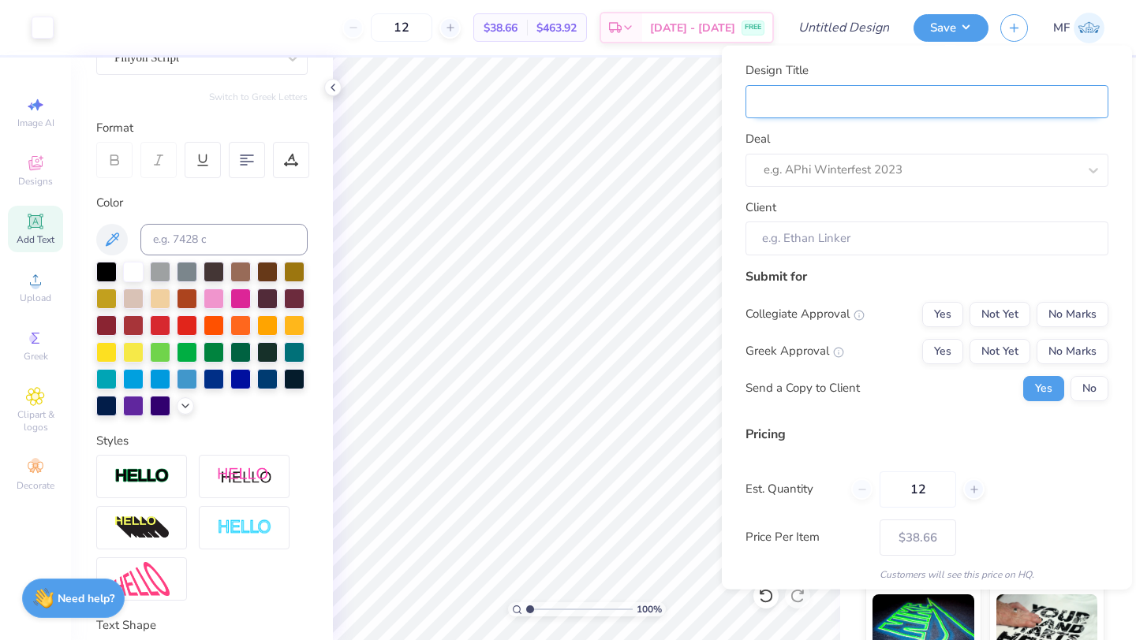
click at [1011, 108] on input "Design Title" at bounding box center [926, 101] width 363 height 34
type input "D"
type input "De"
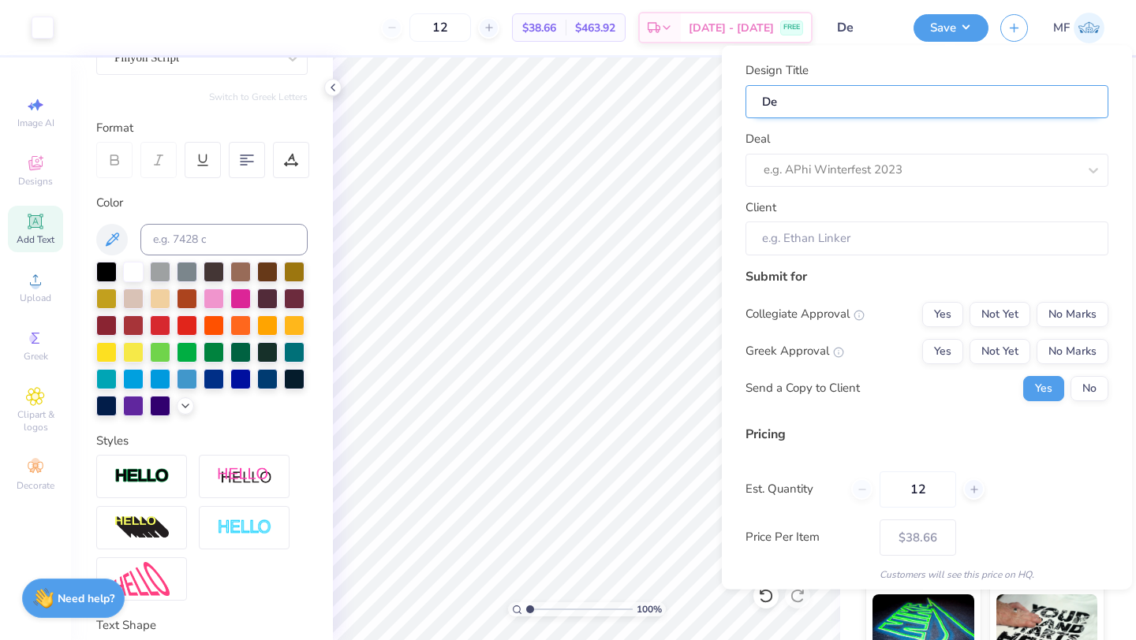
type input "Des"
type input "Desi"
type input "Desig"
type input "Design"
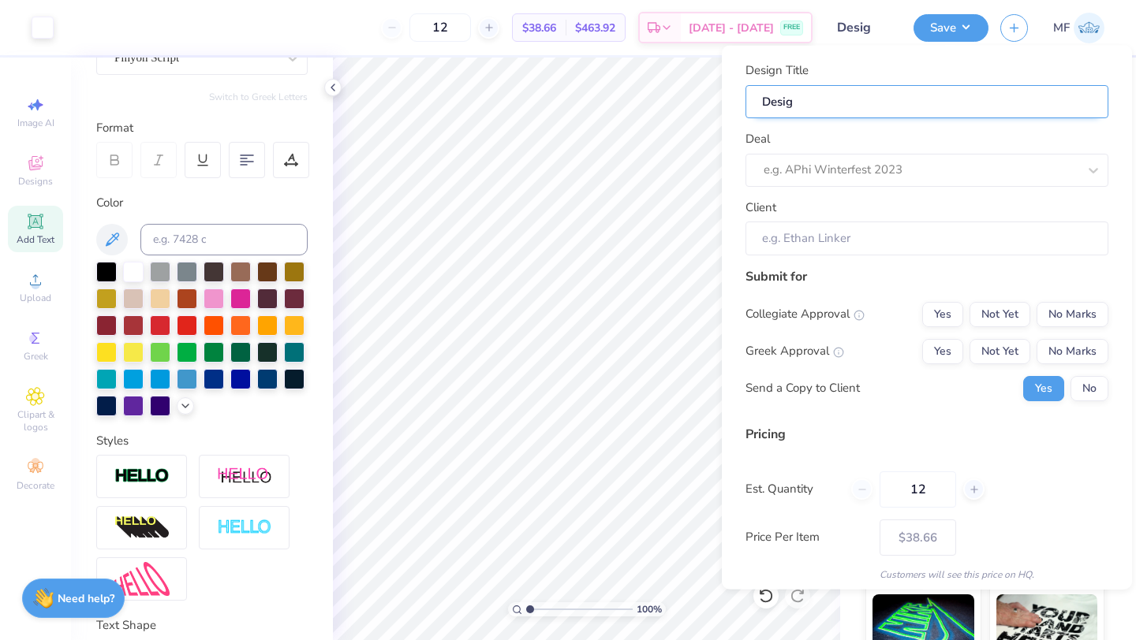
type input "Design"
type input "Design 2"
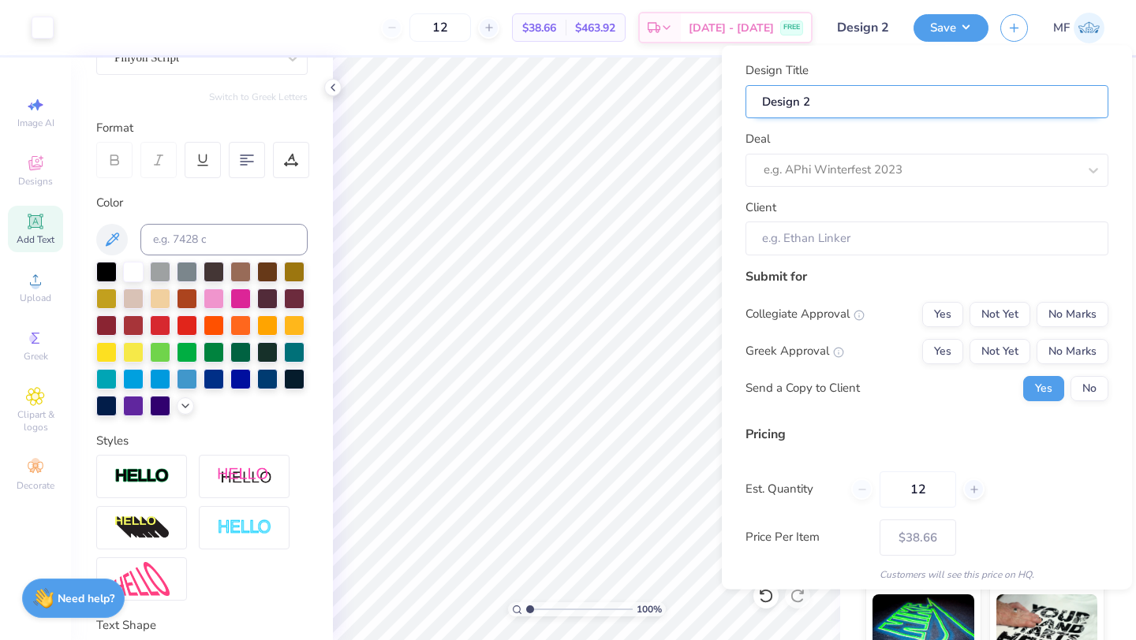
type input "Design 2."
type input "Design 2.5"
click at [973, 159] on div at bounding box center [921, 169] width 314 height 21
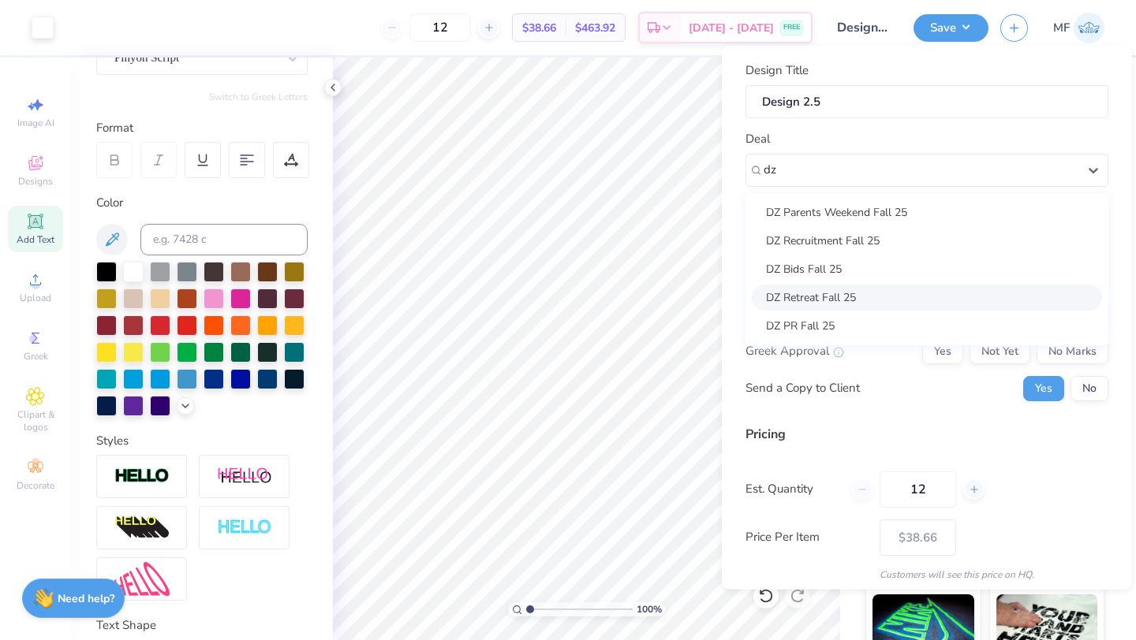
click at [891, 297] on div "DZ Retreat Fall 25" at bounding box center [927, 297] width 350 height 26
type input "dz"
type input "[PERSON_NAME]"
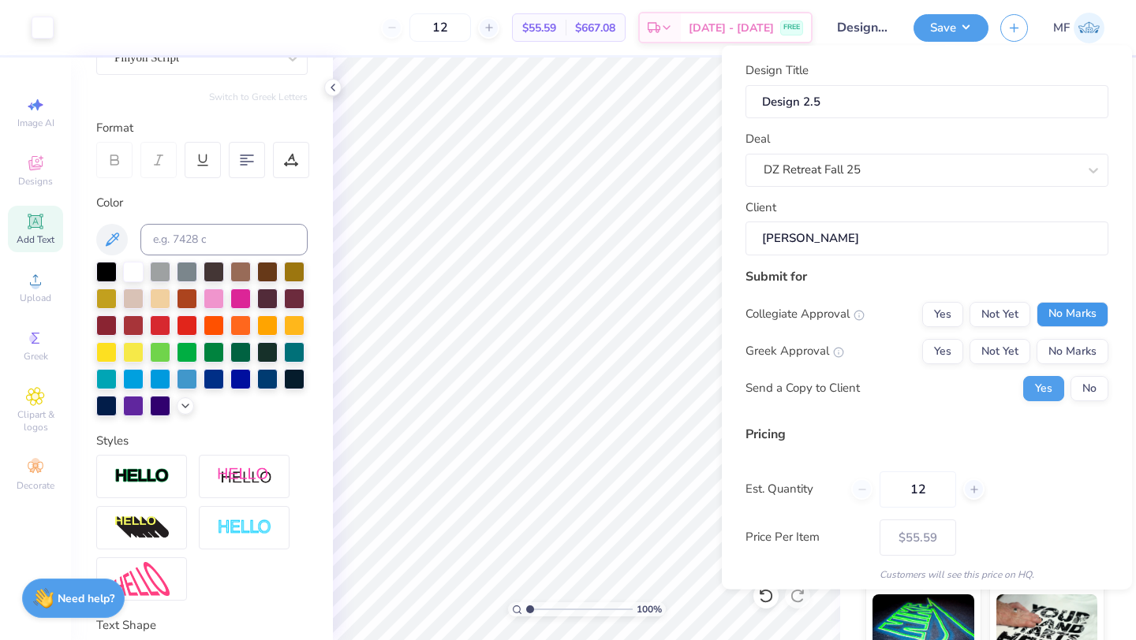
click at [1053, 308] on button "No Marks" at bounding box center [1072, 313] width 72 height 25
click at [947, 349] on button "Yes" at bounding box center [942, 350] width 41 height 25
type input "$45.85"
click at [921, 491] on input "12" at bounding box center [917, 489] width 77 height 36
type input "2"
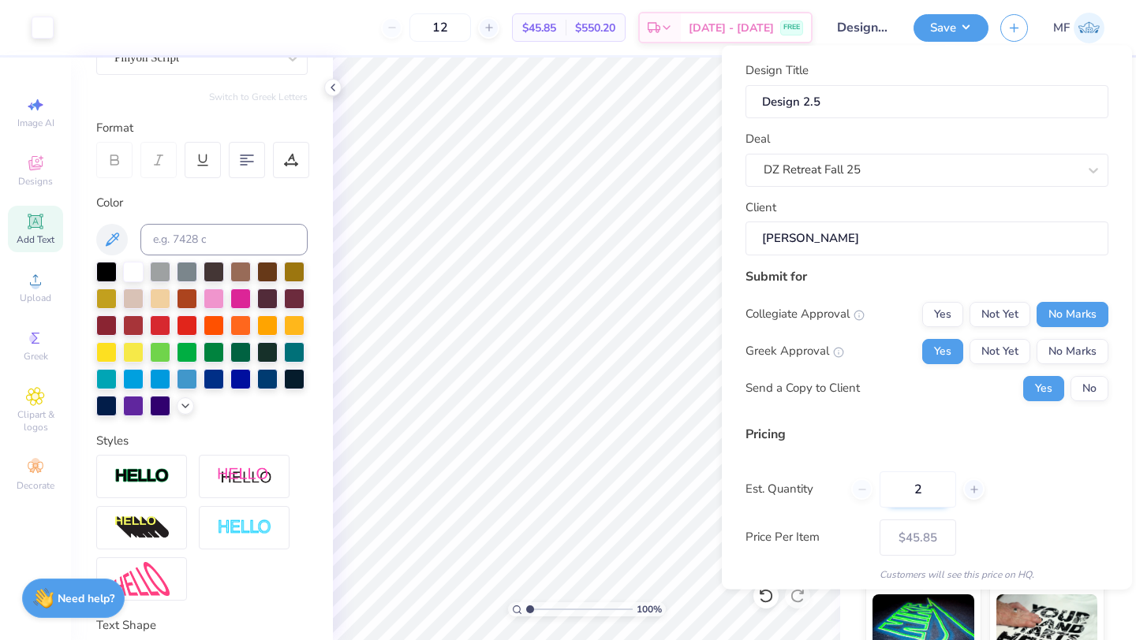
type input "2"
type input "0"
type input "050"
type input "50"
type input "$32.53"
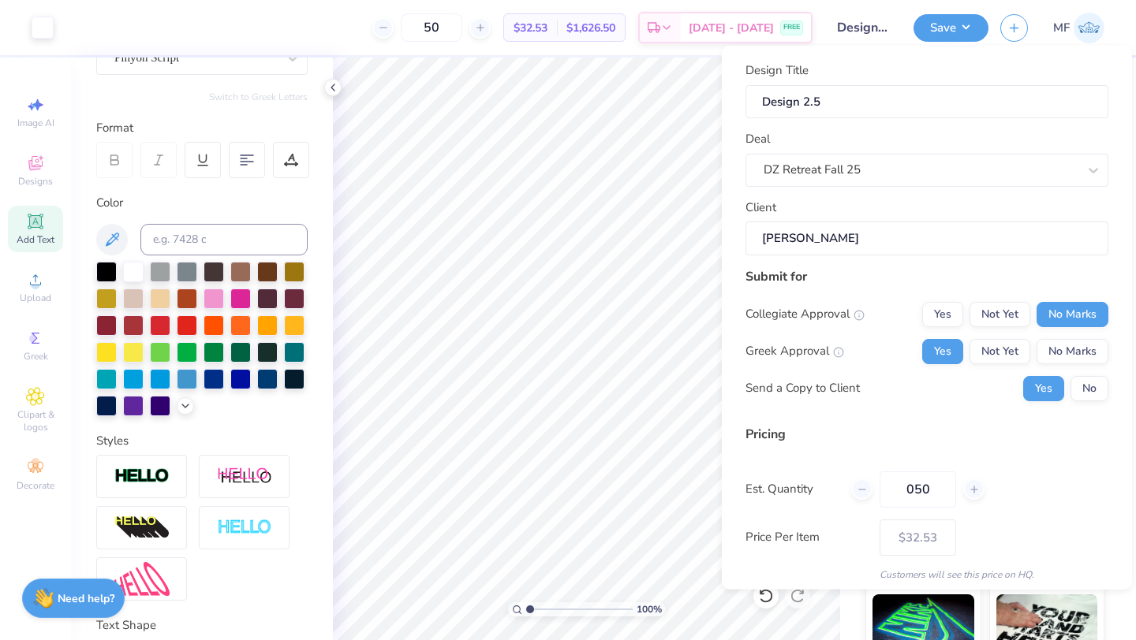
type input "050"
click at [1033, 514] on div "Pricing Est. Quantity 050 Price Per Item $32.53 Customers will see this price o…" at bounding box center [926, 502] width 363 height 157
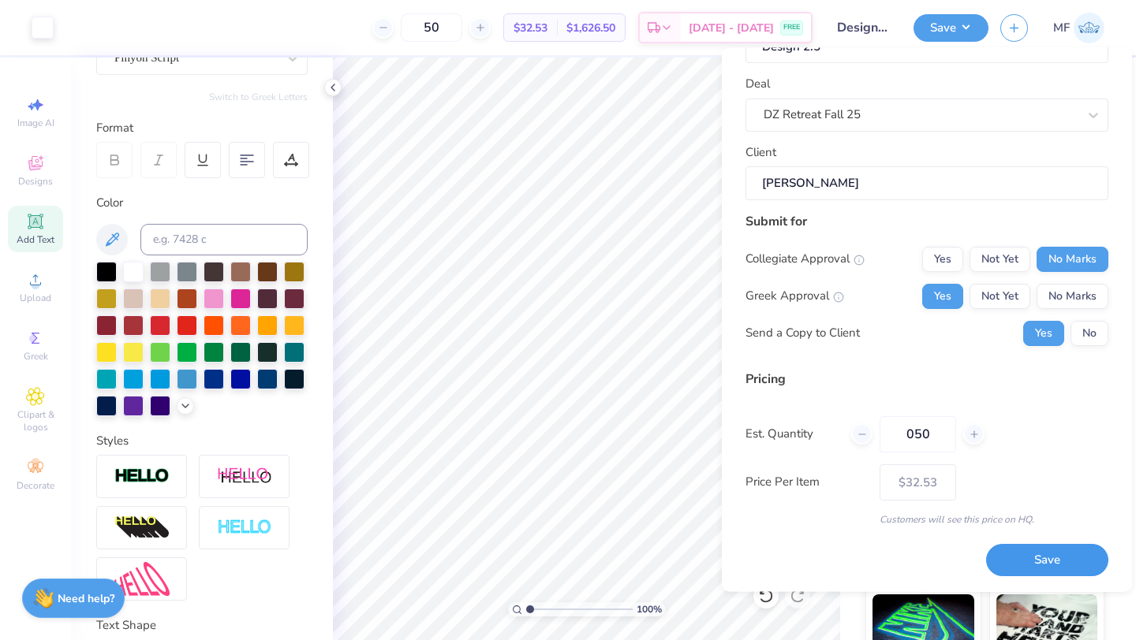
click at [1030, 560] on button "Save" at bounding box center [1047, 561] width 122 height 32
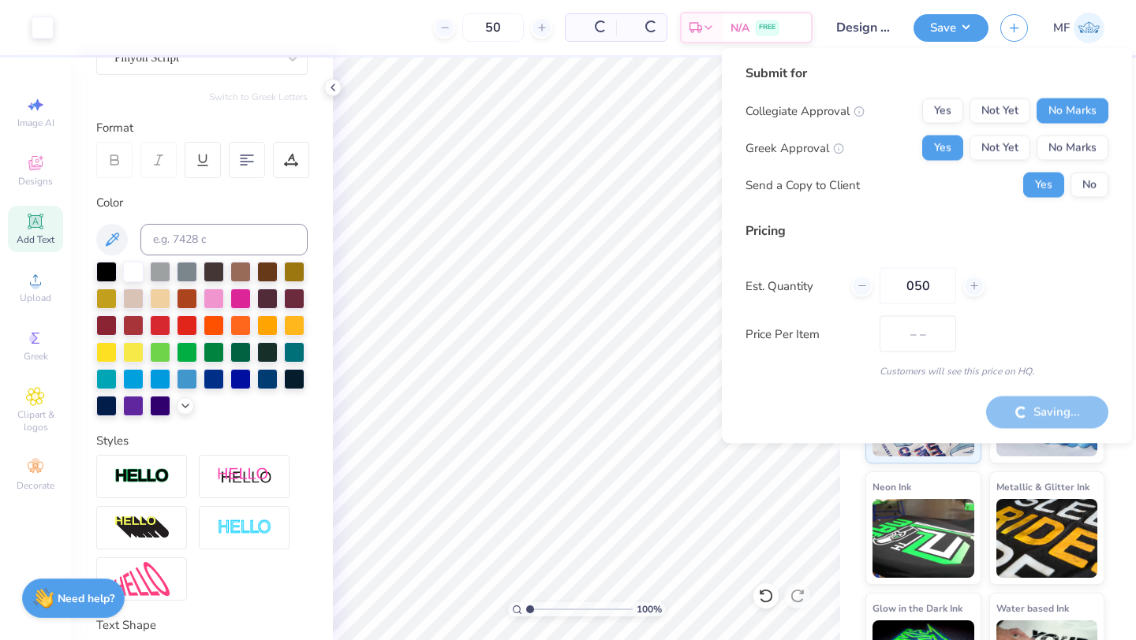
type input "$32.53"
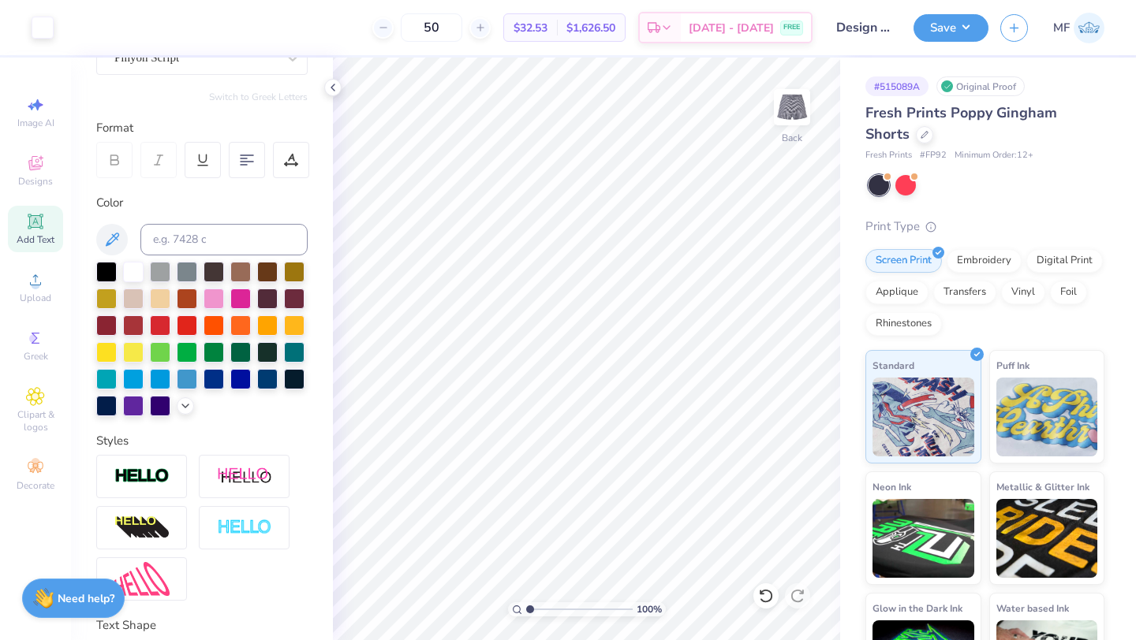
type textarea "x"
